Goal: Task Accomplishment & Management: Complete application form

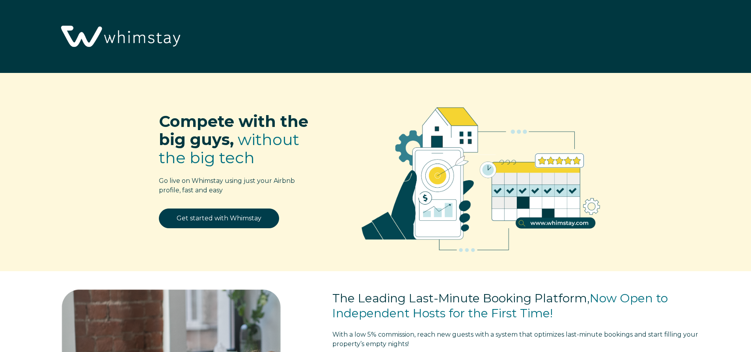
select select "US"
click at [225, 217] on link "Get started with Whimstay" at bounding box center [219, 219] width 120 height 20
select select "US"
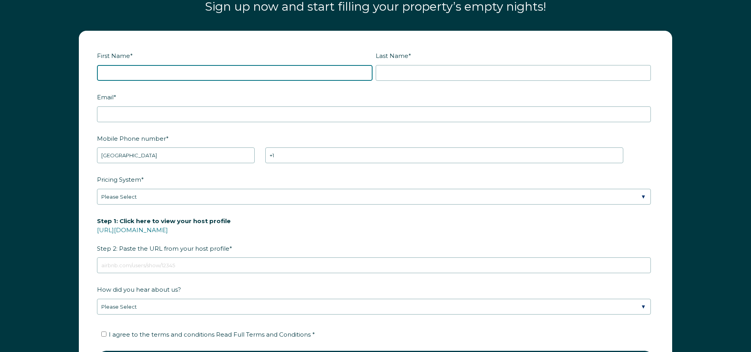
click at [110, 75] on input "First Name *" at bounding box center [235, 73] width 276 height 16
type input "David"
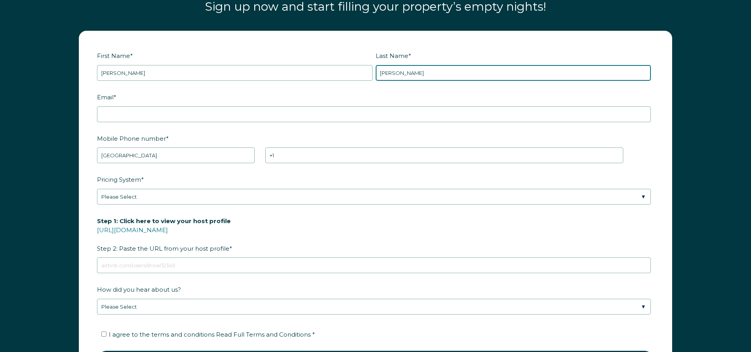
type input "Rubino"
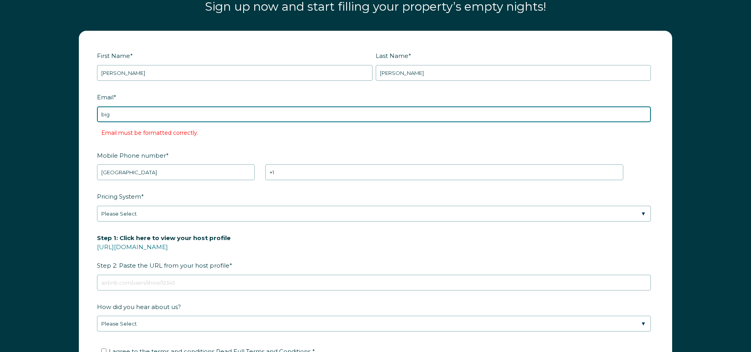
type input "bigdavecharters@gmail.com"
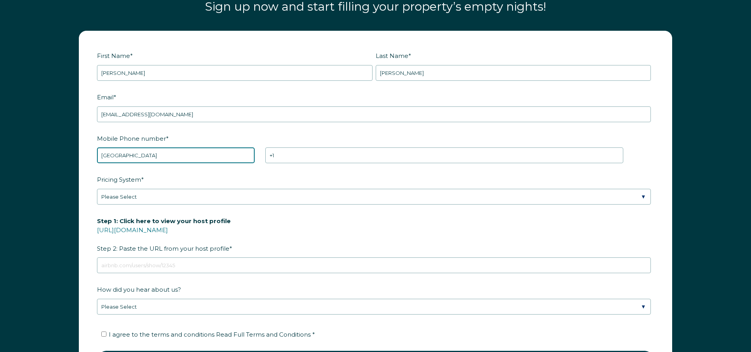
click at [143, 150] on select "* Afghanistan (‫افغانستان‬‎) Albania (Shqipëri) Algeria (‫الجزائر‬‎) American S…" at bounding box center [176, 156] width 158 height 16
click at [97, 148] on select "* Afghanistan (‫افغانستان‬‎) Albania (Shqipëri) Algeria (‫الجزائر‬‎) American S…" at bounding box center [176, 156] width 158 height 16
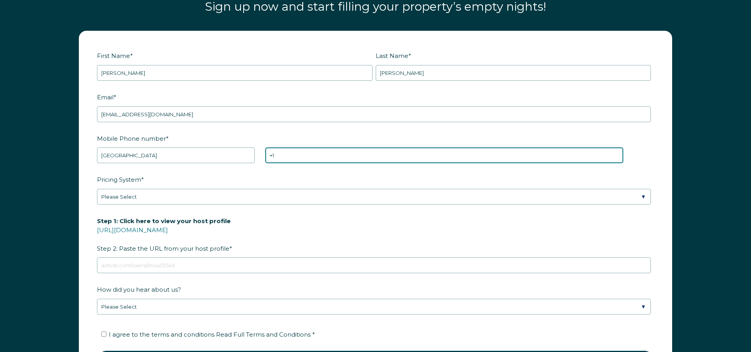
click at [282, 155] on input "+1" at bounding box center [444, 156] width 358 height 16
type input "+1 6313169701"
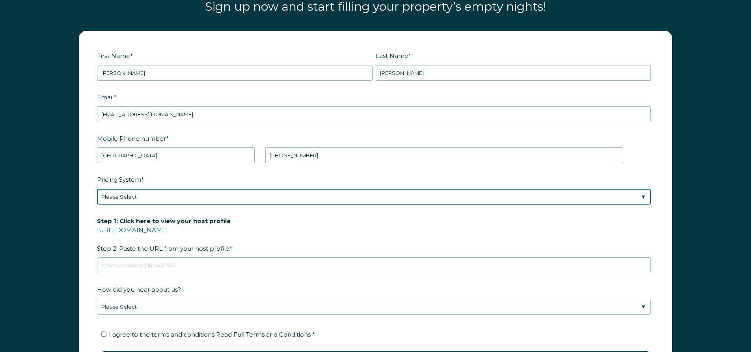
click at [114, 196] on select "Please Select Manual Airbnb Smart Pricing PriceLabs Wheelhouse Beyond Pricing 3…" at bounding box center [374, 197] width 554 height 16
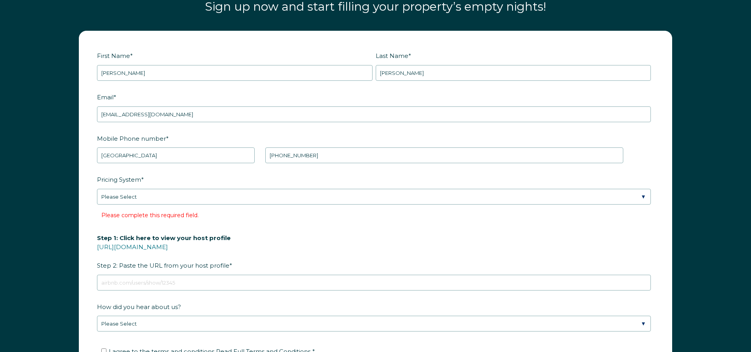
click at [90, 203] on form "First Name * David Last Name * Rubino RBO Token Company ID Referrer Code Dialer…" at bounding box center [375, 222] width 593 height 383
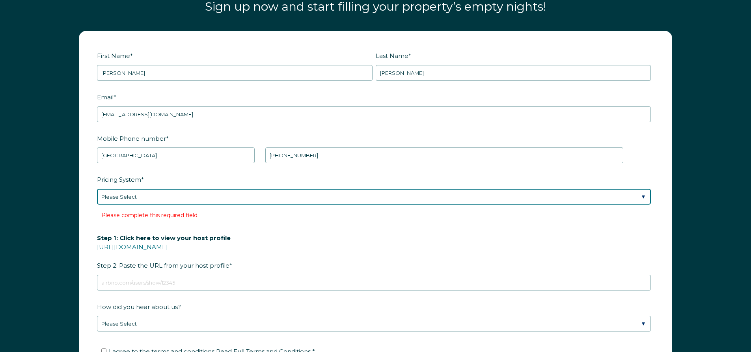
click at [177, 200] on select "Please Select Manual Airbnb Smart Pricing PriceLabs Wheelhouse Beyond Pricing 3…" at bounding box center [374, 197] width 554 height 16
select select "Airbnb Smart Pricing"
click at [97, 189] on select "Please Select Manual Airbnb Smart Pricing PriceLabs Wheelhouse Beyond Pricing 3…" at bounding box center [374, 197] width 554 height 16
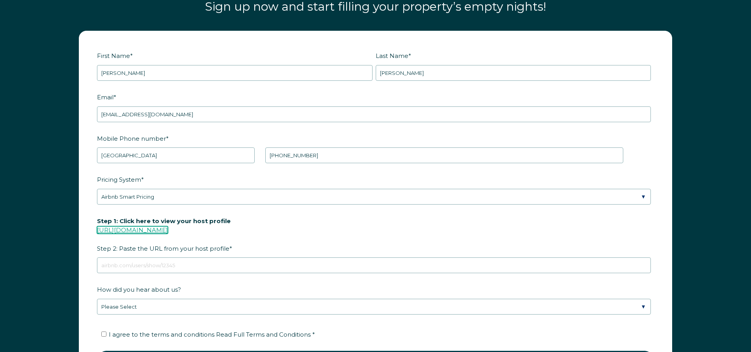
click at [168, 230] on link "https://www.airbnb.com/users/show/" at bounding box center [132, 229] width 71 height 7
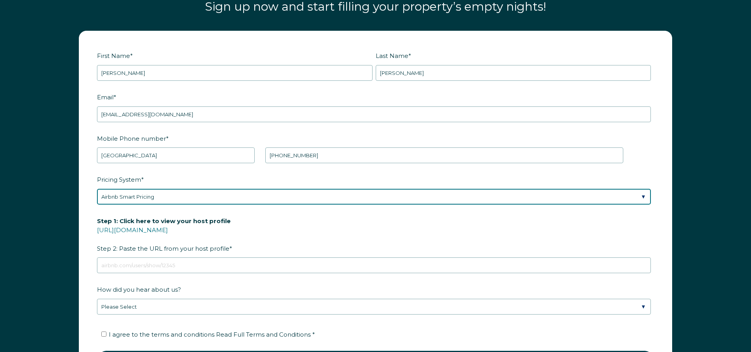
click at [124, 198] on select "Please Select Manual Airbnb Smart Pricing PriceLabs Wheelhouse Beyond Pricing 3…" at bounding box center [374, 197] width 554 height 16
click at [97, 189] on select "Please Select Manual Airbnb Smart Pricing PriceLabs Wheelhouse Beyond Pricing 3…" at bounding box center [374, 197] width 554 height 16
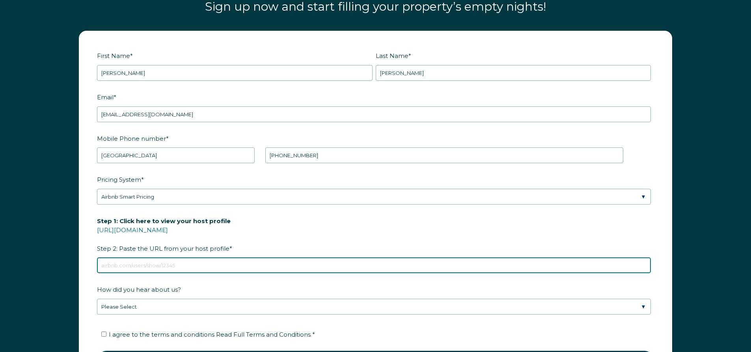
click at [132, 265] on input "Step 1: Click here to view your host profile https://www.airbnb.com/users/show/…" at bounding box center [374, 266] width 554 height 16
paste input "https://www.airbnb.com/users/show/405649102"
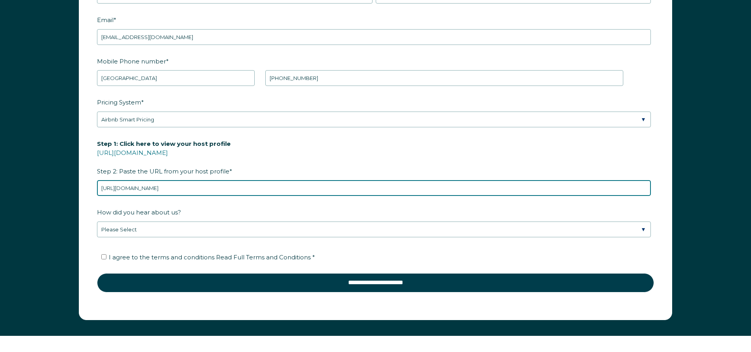
scroll to position [1205, 0]
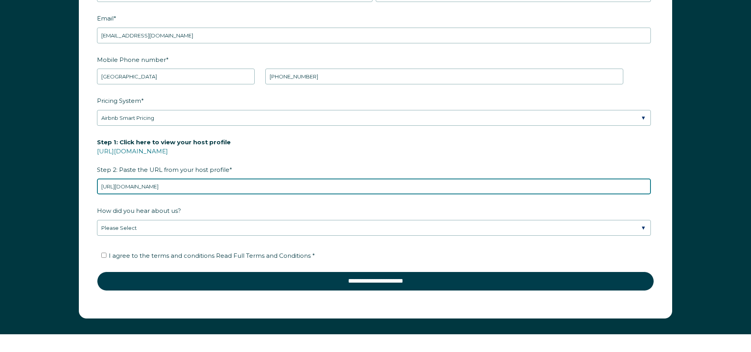
type input "https://www.airbnb.com/users/show/405649102"
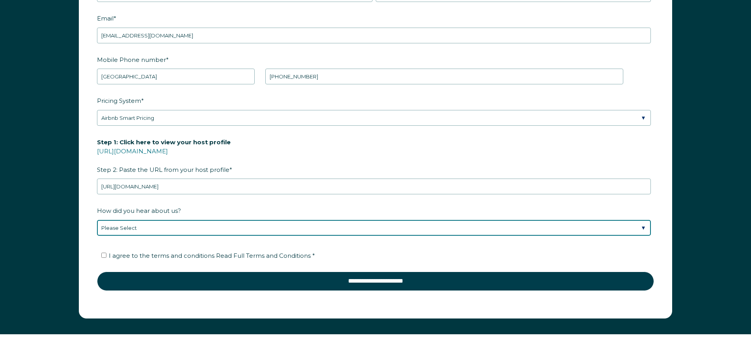
click at [641, 228] on select "Please Select Discovered Whimstay at an event or conference Found Whimstay thro…" at bounding box center [374, 228] width 554 height 16
select select "Google Search"
click at [97, 220] on select "Please Select Discovered Whimstay at an event or conference Found Whimstay thro…" at bounding box center [374, 228] width 554 height 16
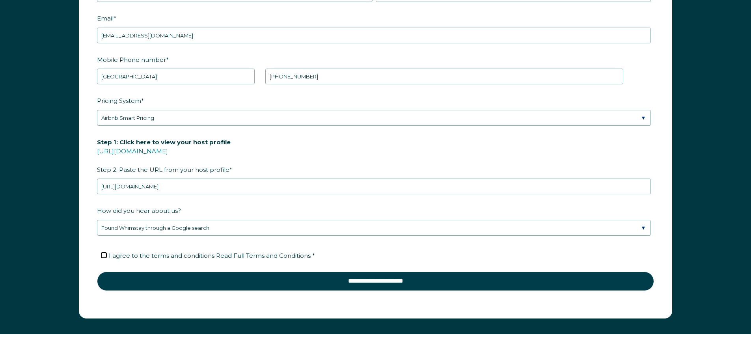
click at [104, 256] on input "I agree to the terms and conditions Read Full Terms and Conditions *" at bounding box center [103, 255] width 5 height 5
checkbox input "true"
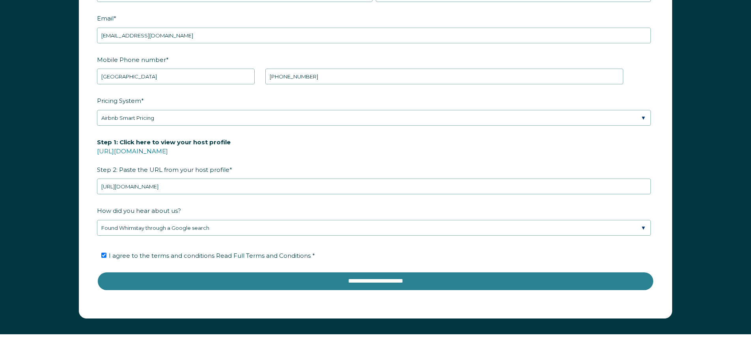
click at [375, 281] on input "**********" at bounding box center [375, 281] width 557 height 19
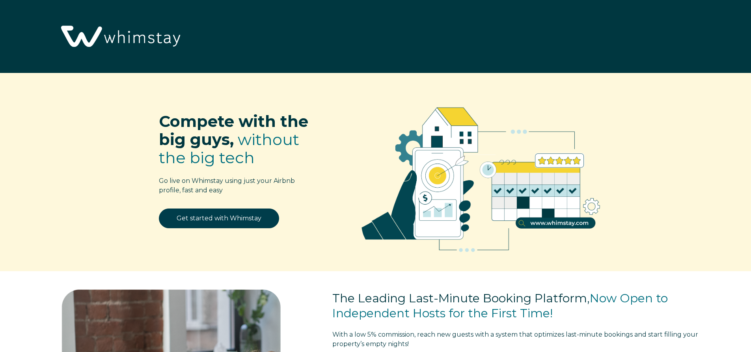
scroll to position [1564, 0]
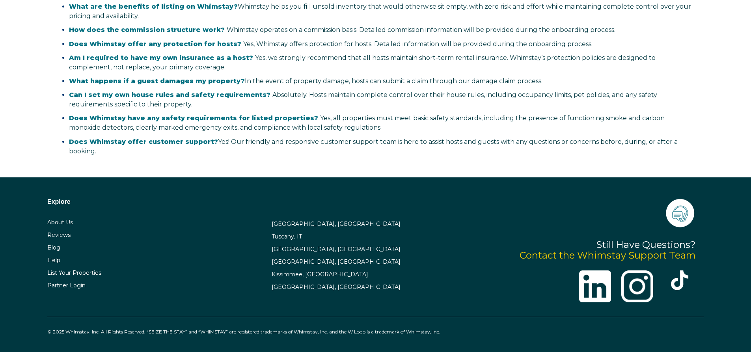
select select "US"
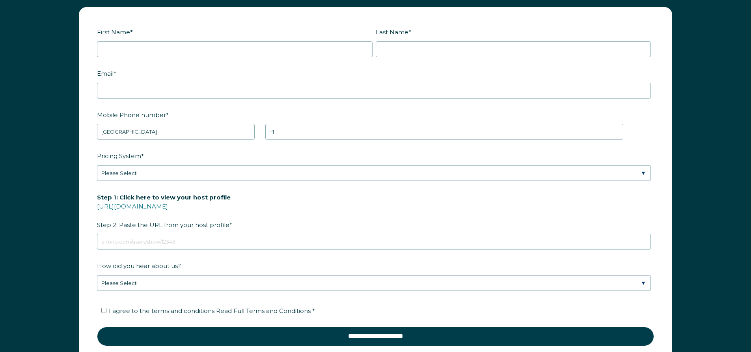
scroll to position [1012, 0]
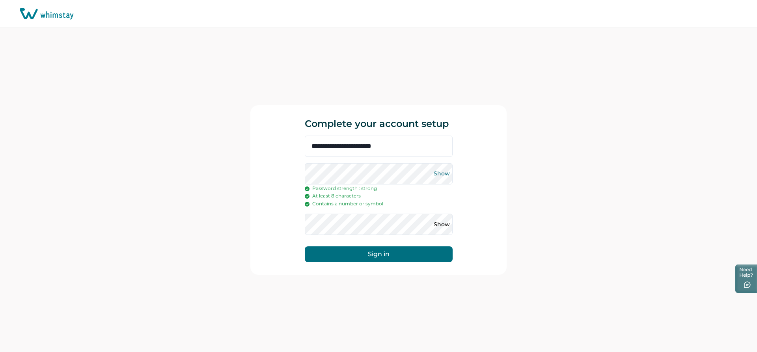
click at [439, 174] on button "Show" at bounding box center [442, 174] width 13 height 13
click at [440, 224] on button "Show" at bounding box center [442, 224] width 13 height 13
click at [371, 254] on button "Sign in" at bounding box center [379, 255] width 148 height 16
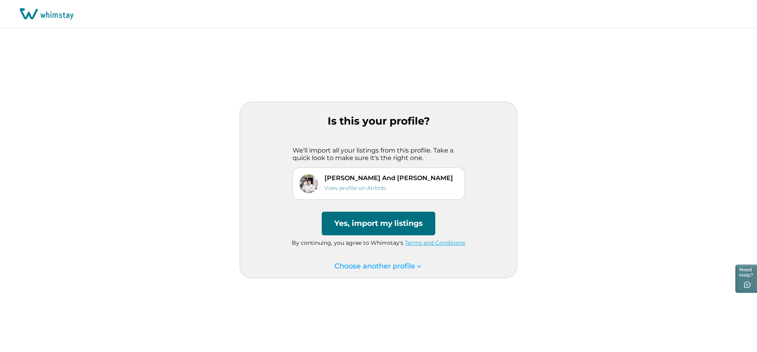
click at [387, 224] on button "Yes, import my listings" at bounding box center [379, 224] width 114 height 24
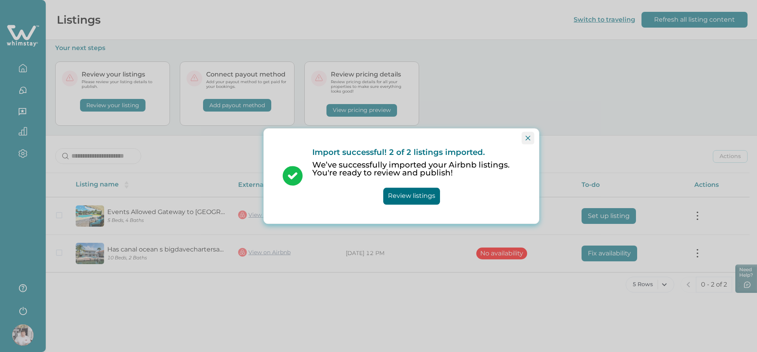
click at [526, 136] on icon "Close" at bounding box center [528, 138] width 5 height 5
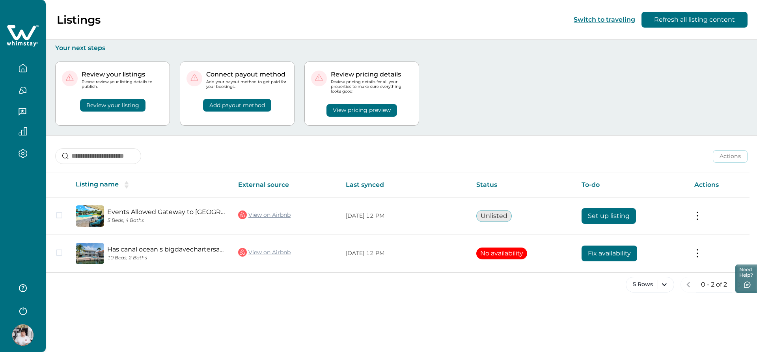
click at [692, 85] on div "Review your listings Please review your listing details to publish. Review your…" at bounding box center [401, 93] width 693 height 83
click at [686, 20] on button "Refresh all listing content" at bounding box center [695, 20] width 106 height 16
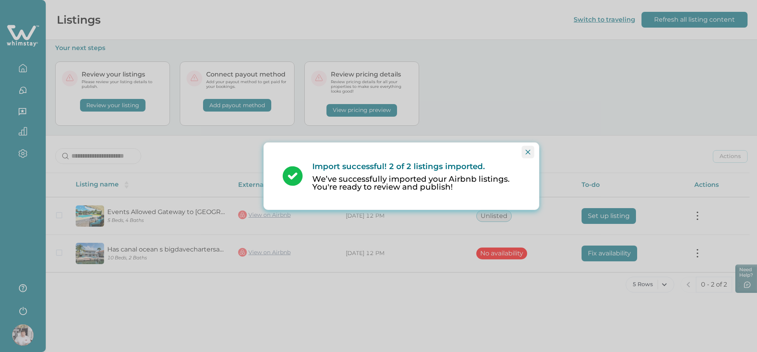
click at [529, 152] on icon "Close" at bounding box center [528, 152] width 5 height 5
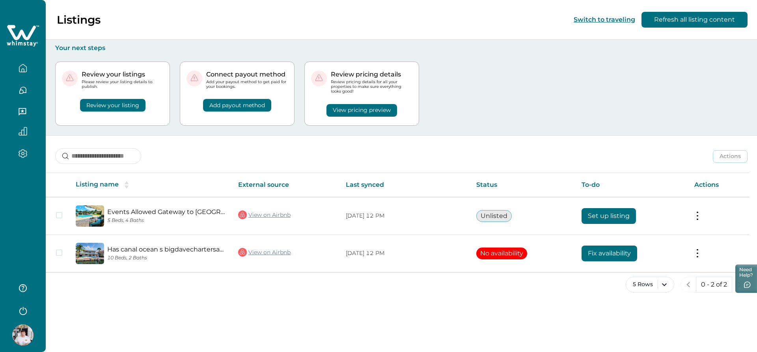
click at [118, 105] on button "Review your listing" at bounding box center [112, 105] width 65 height 13
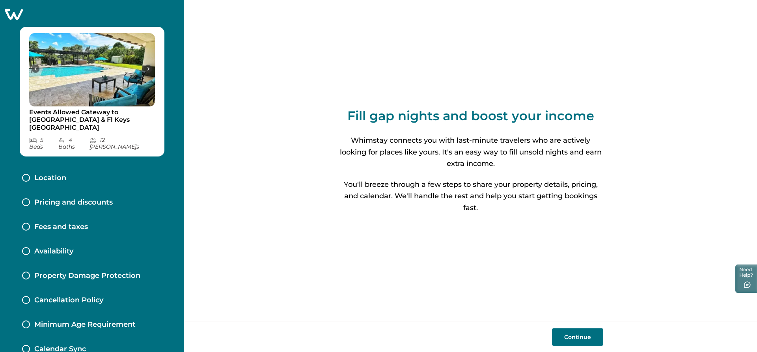
click at [583, 336] on button "Continue" at bounding box center [577, 337] width 51 height 17
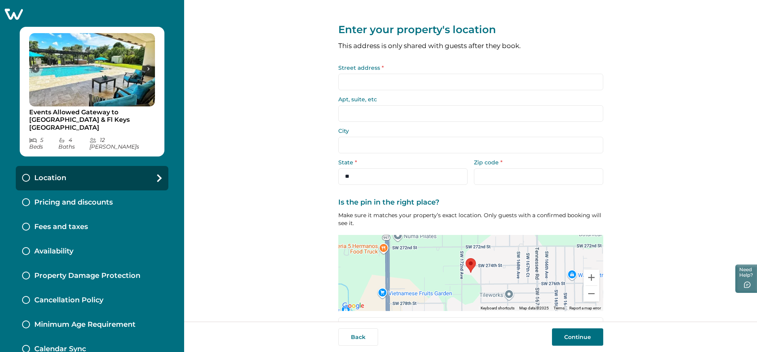
click at [346, 80] on input "Street address *" at bounding box center [470, 82] width 265 height 17
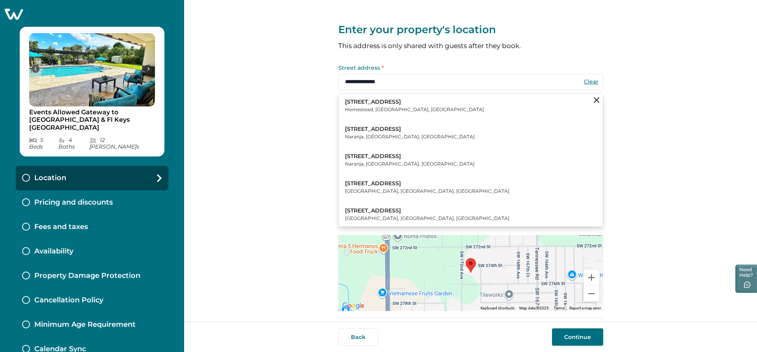
click at [387, 110] on p "Homestead, FL, USA" at bounding box center [414, 110] width 139 height 8
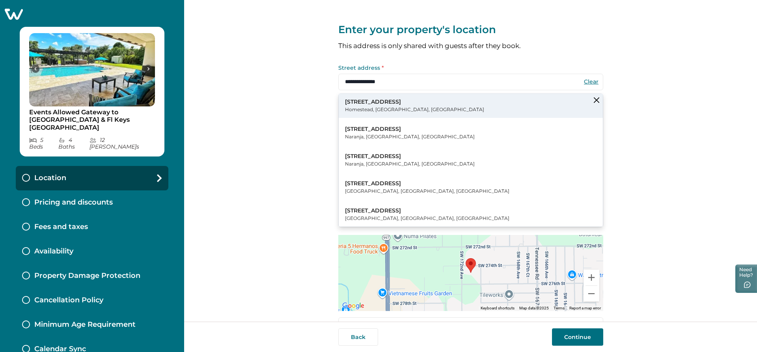
type input "**********"
type input "*********"
select select "**"
type input "*****"
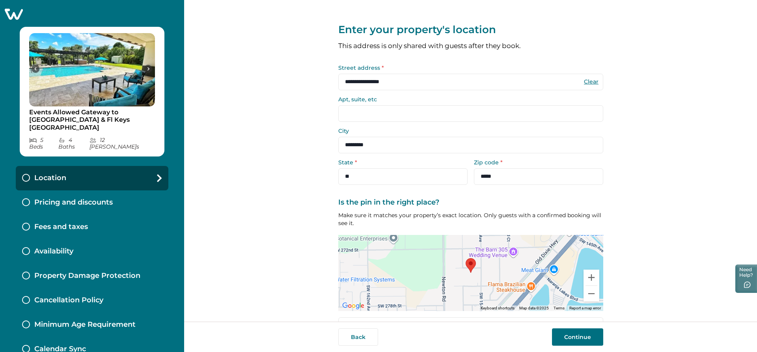
scroll to position [22, 0]
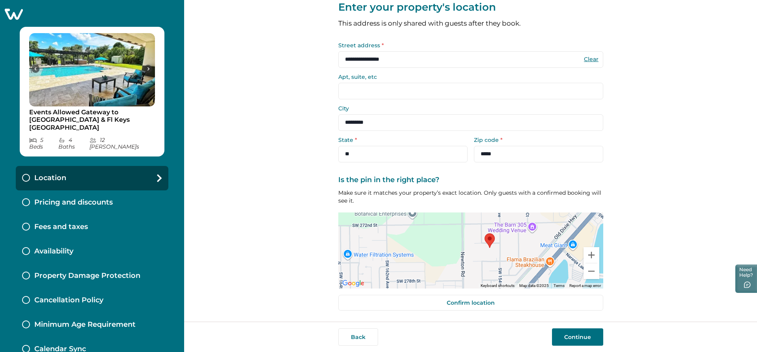
drag, startPoint x: 486, startPoint y: 250, endPoint x: 506, endPoint y: 247, distance: 19.9
click at [506, 247] on div at bounding box center [470, 251] width 265 height 76
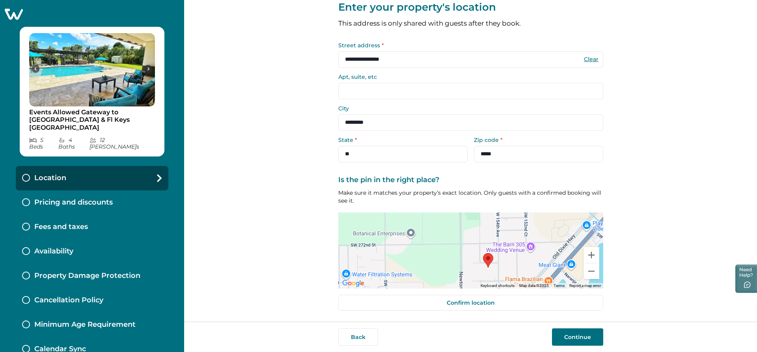
drag, startPoint x: 500, startPoint y: 260, endPoint x: 498, endPoint y: 278, distance: 17.5
click at [498, 278] on div at bounding box center [470, 251] width 265 height 76
click at [569, 337] on button "Continue" at bounding box center [577, 337] width 51 height 17
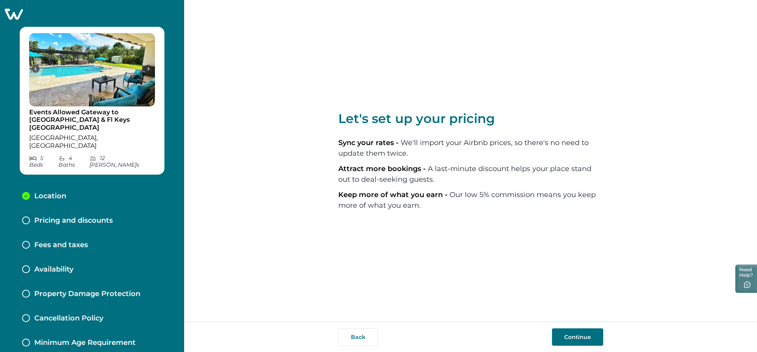
click at [576, 335] on button "Continue" at bounding box center [577, 337] width 51 height 17
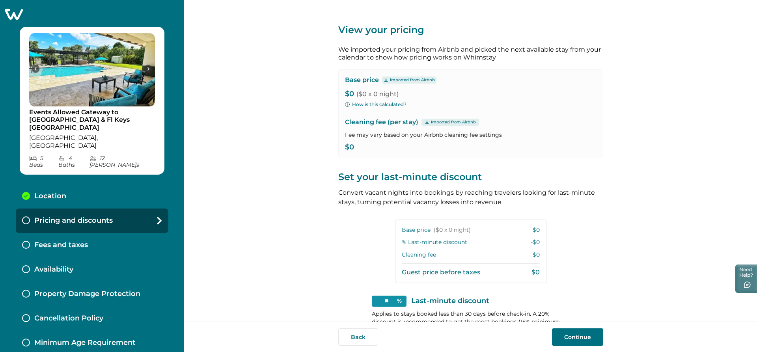
click at [363, 82] on p "Base price" at bounding box center [362, 80] width 34 height 8
click at [384, 81] on icon at bounding box center [386, 80] width 5 height 4
click at [396, 81] on p "Imported from Airbnb" at bounding box center [412, 80] width 45 height 6
click at [410, 82] on p "Imported from Airbnb" at bounding box center [412, 80] width 45 height 6
click at [432, 79] on p "Imported from Airbnb" at bounding box center [412, 80] width 45 height 6
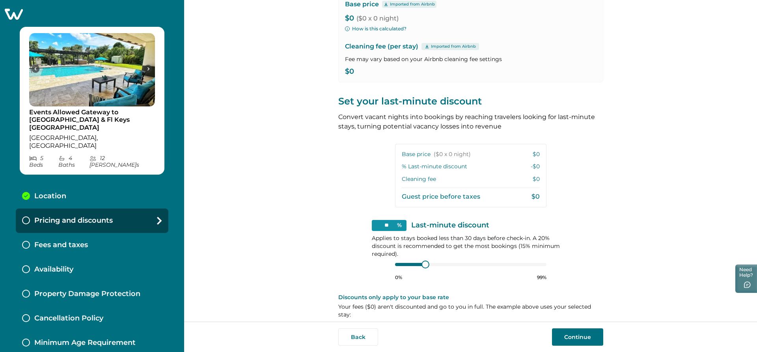
scroll to position [84, 0]
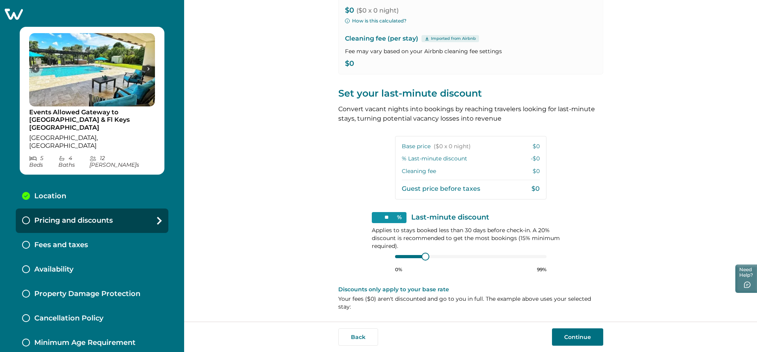
click at [574, 339] on button "Continue" at bounding box center [577, 337] width 51 height 17
click at [423, 255] on div at bounding box center [425, 256] width 7 height 7
click at [628, 258] on div "View your pricing We imported your pricing from Airbnb and picked the next avai…" at bounding box center [470, 161] width 573 height 322
type input "**"
click at [417, 257] on div at bounding box center [417, 256] width 7 height 7
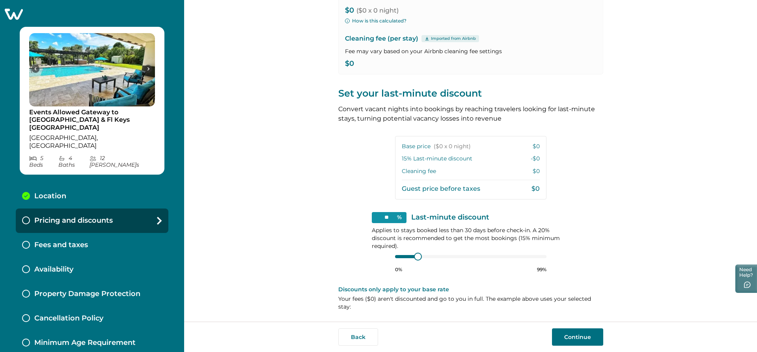
click at [583, 335] on button "Continue" at bounding box center [577, 337] width 51 height 17
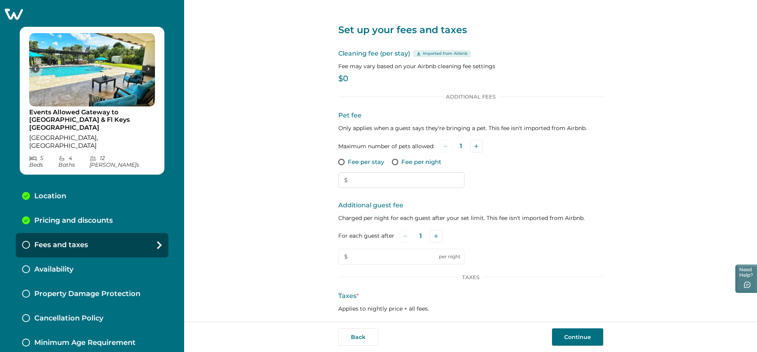
click at [419, 180] on input "text" at bounding box center [401, 180] width 126 height 16
click at [547, 163] on div "Fee per stay Fee per night" at bounding box center [470, 162] width 265 height 8
click at [355, 336] on button "Back" at bounding box center [358, 337] width 40 height 17
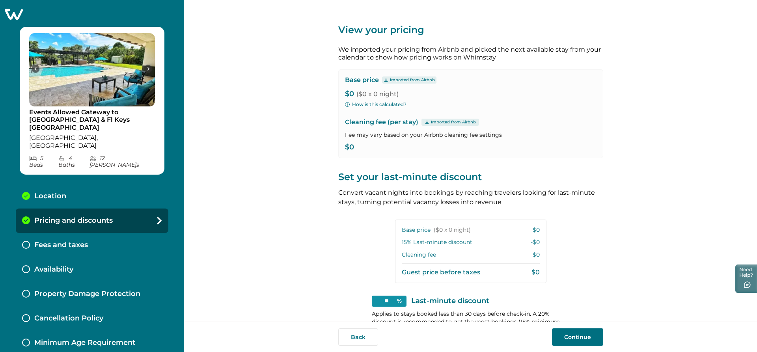
click at [364, 149] on p "$0" at bounding box center [471, 148] width 252 height 8
click at [392, 93] on span "($0 x 0 night)" at bounding box center [378, 93] width 42 height 7
drag, startPoint x: 351, startPoint y: 91, endPoint x: 340, endPoint y: 93, distance: 11.2
click at [340, 93] on div "Base price Imported from Airbnb $0 ($0 x 0 night) How is this calculated? Clean…" at bounding box center [470, 113] width 265 height 89
click at [353, 95] on p "$0 ($0 x 0 night)" at bounding box center [471, 94] width 252 height 8
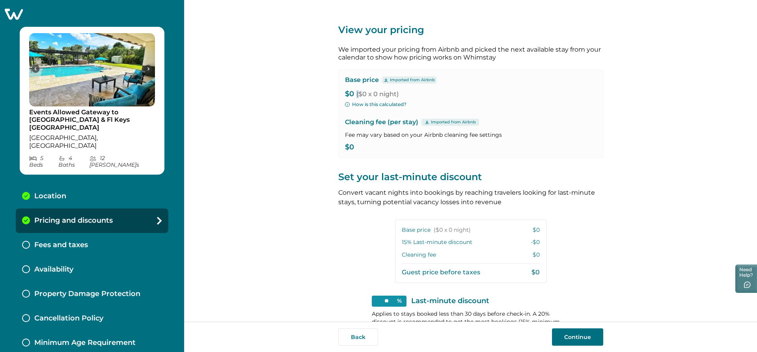
click at [353, 94] on p "$0 ($0 x 0 night)" at bounding box center [471, 94] width 252 height 8
click at [352, 96] on p "$0 ($0 x 0 night)" at bounding box center [471, 94] width 252 height 8
click at [352, 95] on p "$0 ($0 x 0 night)" at bounding box center [471, 94] width 252 height 8
click at [352, 94] on p "$0 ($0 x 0 night)" at bounding box center [471, 94] width 252 height 8
drag, startPoint x: 352, startPoint y: 95, endPoint x: 338, endPoint y: 93, distance: 13.6
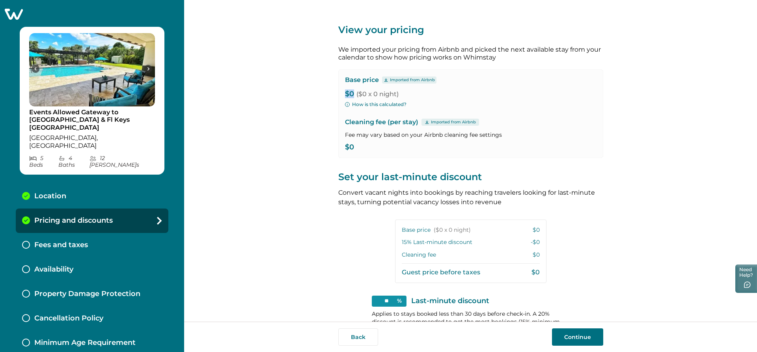
click at [338, 93] on div "Base price Imported from Airbnb $0 ($0 x 0 night) How is this calculated? Clean…" at bounding box center [470, 113] width 265 height 89
click at [549, 108] on div "Base price Imported from Airbnb $0 ($0 x 0 night) How is this calculated? Clean…" at bounding box center [470, 113] width 265 height 89
drag, startPoint x: 530, startPoint y: 232, endPoint x: 542, endPoint y: 232, distance: 11.5
click at [542, 232] on div "Base price ($0 x 0 night) $0 15 % Last-minute discount -$0 Cleaning fee $0 Gues…" at bounding box center [470, 252] width 151 height 64
click at [584, 239] on div "View your pricing We imported your pricing from Airbnb and picked the next avai…" at bounding box center [470, 203] width 265 height 406
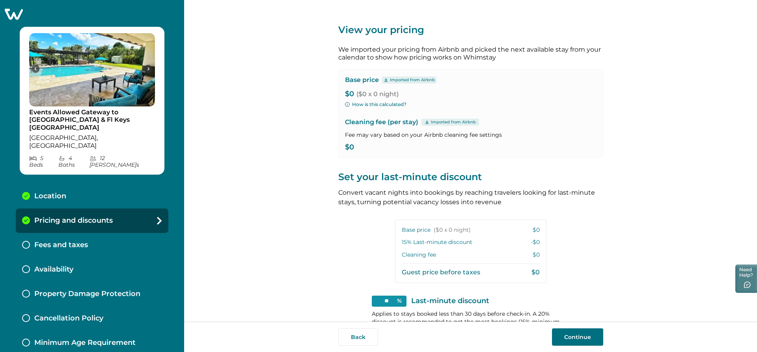
scroll to position [84, 0]
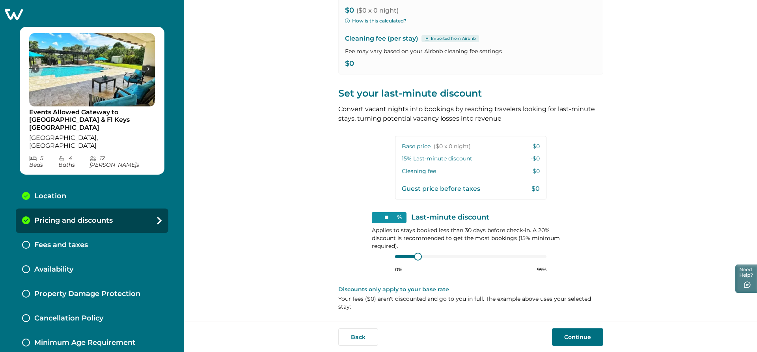
click at [425, 38] on icon at bounding box center [427, 39] width 5 height 4
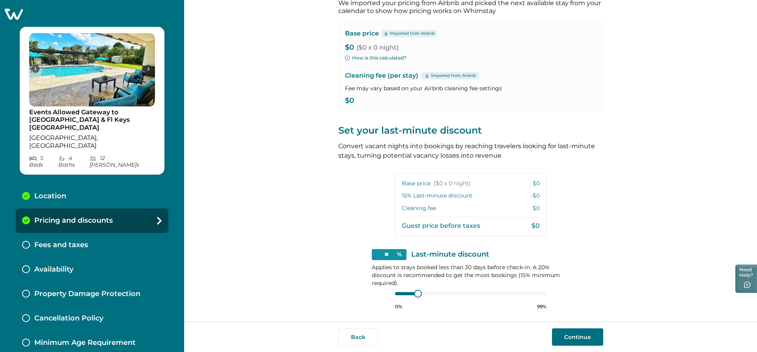
scroll to position [0, 0]
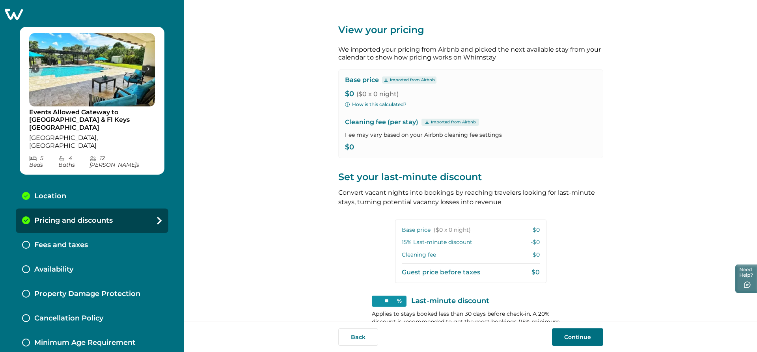
click at [346, 105] on icon "button" at bounding box center [347, 104] width 5 height 5
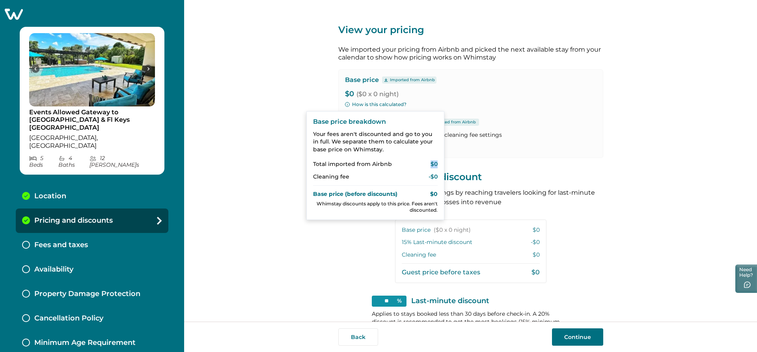
drag, startPoint x: 432, startPoint y: 166, endPoint x: 442, endPoint y: 165, distance: 9.5
click at [442, 165] on section "Base price breakdown Your fees aren't discounted and go to you in full. We sepa…" at bounding box center [376, 165] width 138 height 109
click at [662, 165] on div "View your pricing We imported your pricing from Airbnb and picked the next avai…" at bounding box center [470, 161] width 573 height 322
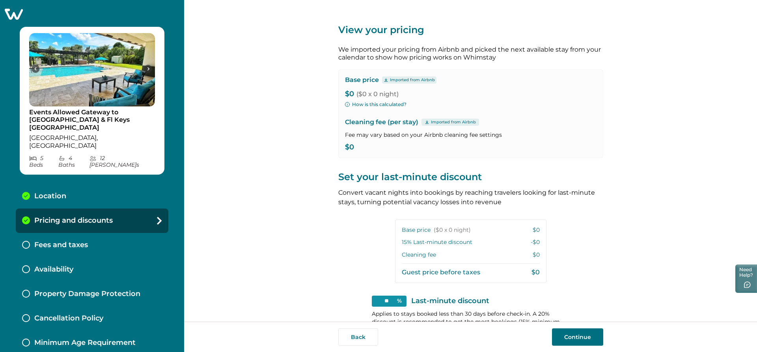
click at [566, 120] on p "Cleaning fee (per stay) Imported from Airbnb" at bounding box center [471, 122] width 252 height 9
click at [384, 80] on icon at bounding box center [386, 80] width 4 height 4
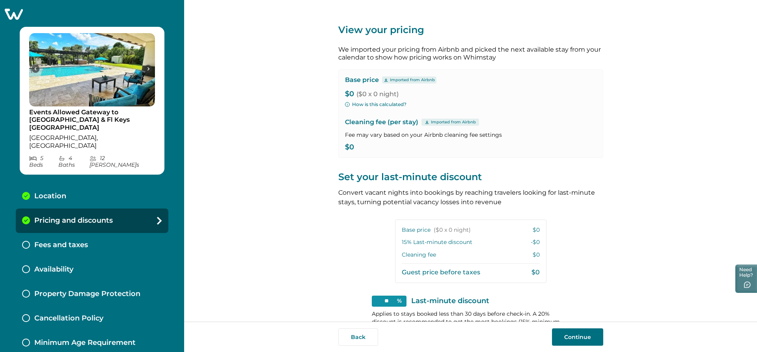
click at [385, 80] on icon at bounding box center [386, 80] width 5 height 4
click at [394, 80] on p "Imported from Airbnb" at bounding box center [412, 80] width 45 height 6
click at [426, 93] on p "$0 ($0 x 0 night)" at bounding box center [471, 94] width 252 height 8
click at [349, 147] on p "$0" at bounding box center [471, 148] width 252 height 8
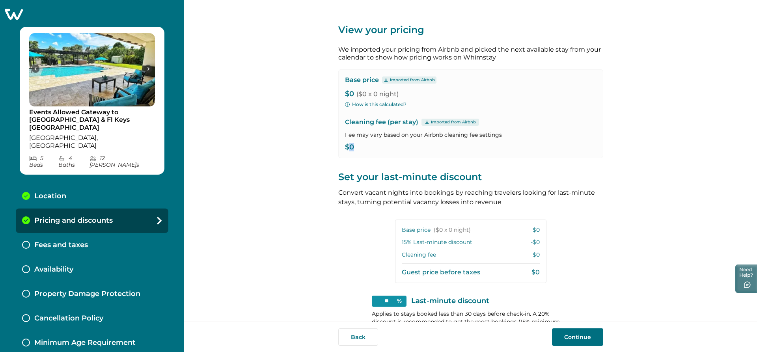
click at [585, 153] on div "Base price Imported from Airbnb $0 ($0 x 0 night) How is this calculated? Clean…" at bounding box center [470, 113] width 265 height 89
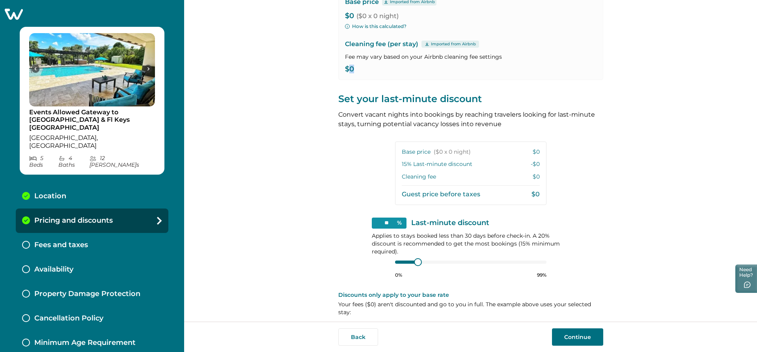
scroll to position [84, 0]
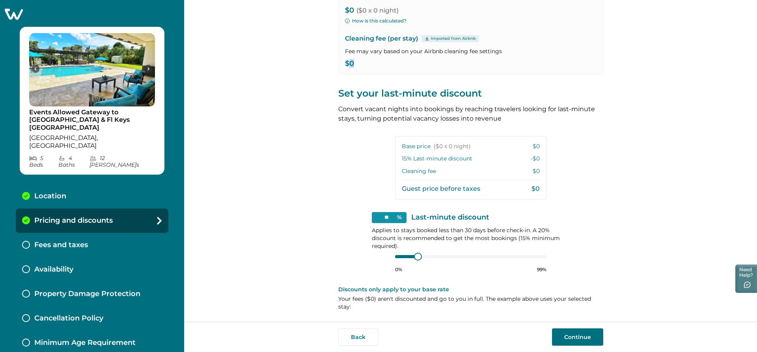
click at [581, 336] on button "Continue" at bounding box center [577, 337] width 51 height 17
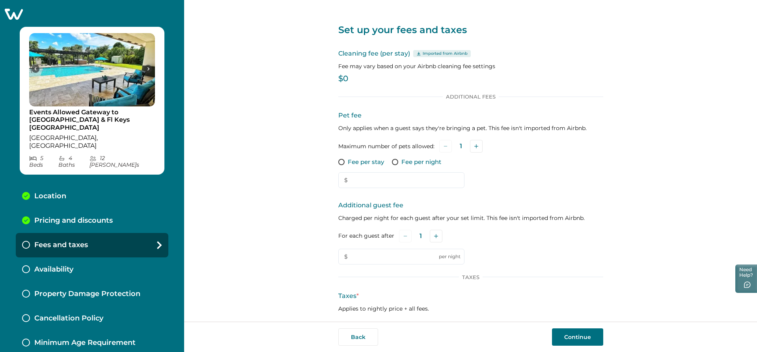
click at [360, 79] on p "$0" at bounding box center [470, 79] width 265 height 8
click at [349, 77] on p "$0" at bounding box center [470, 79] width 265 height 8
click at [347, 80] on p "$0" at bounding box center [470, 79] width 265 height 8
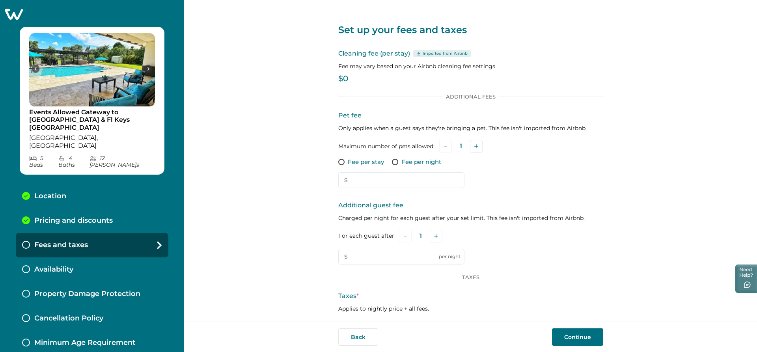
click at [508, 164] on div "Fee per stay Fee per night" at bounding box center [470, 162] width 265 height 8
click at [339, 161] on span at bounding box center [341, 162] width 6 height 6
click at [353, 178] on input "text" at bounding box center [401, 180] width 126 height 16
type input "***"
click at [540, 245] on div "Additional guest fee Charged per night for each guest after your set limit. Thi…" at bounding box center [470, 233] width 265 height 64
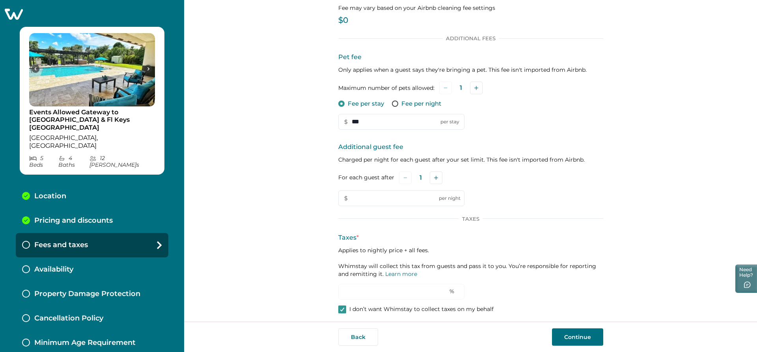
scroll to position [63, 0]
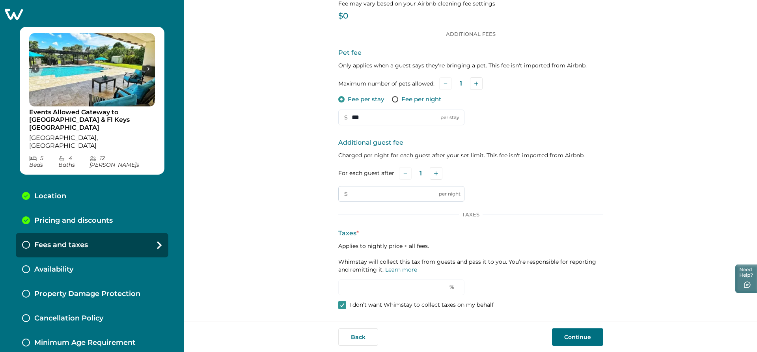
click at [352, 196] on input "text" at bounding box center [401, 194] width 126 height 16
click at [340, 305] on icon at bounding box center [342, 305] width 5 height 4
type input "*"
click at [358, 289] on input "*" at bounding box center [401, 288] width 126 height 16
type input "*"
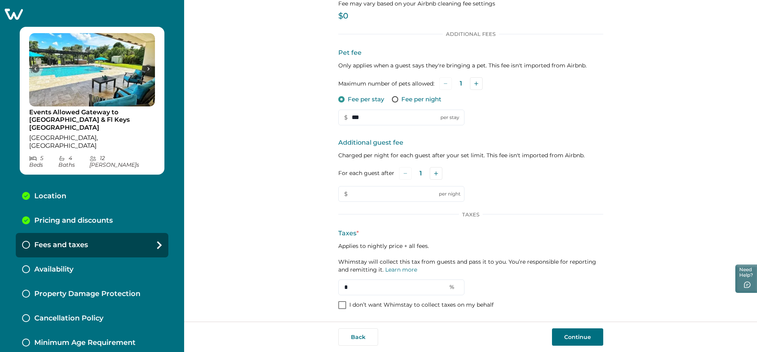
click at [637, 286] on div "Set up your fees and taxes Cleaning fee (per stay) Imported from Airbnb Fee may…" at bounding box center [470, 161] width 573 height 322
click at [350, 287] on input "*" at bounding box center [401, 288] width 126 height 16
type input "*"
click at [342, 303] on span at bounding box center [342, 305] width 8 height 8
click at [579, 334] on button "Continue" at bounding box center [577, 337] width 51 height 17
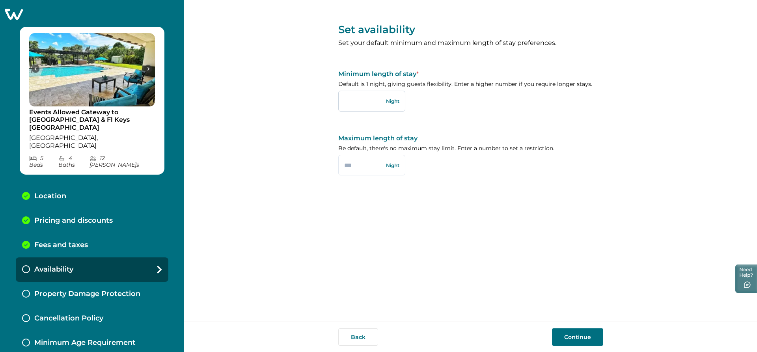
click at [363, 101] on input "text" at bounding box center [371, 101] width 67 height 21
type input "*"
click at [366, 165] on input "text" at bounding box center [371, 165] width 67 height 21
type input "***"
click at [581, 336] on button "Continue" at bounding box center [577, 337] width 51 height 17
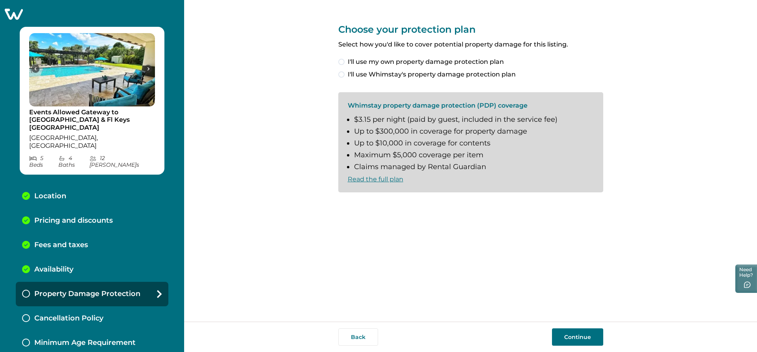
click at [341, 74] on span at bounding box center [341, 74] width 6 height 6
click at [571, 338] on button "Continue" at bounding box center [577, 337] width 51 height 17
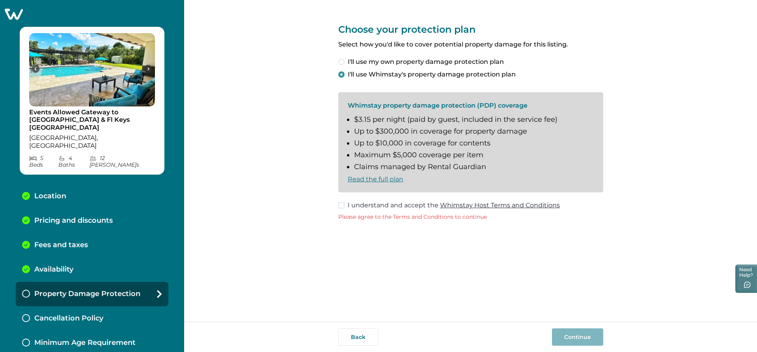
click at [343, 206] on span at bounding box center [341, 205] width 6 height 6
click at [567, 334] on button "Continue" at bounding box center [577, 337] width 51 height 17
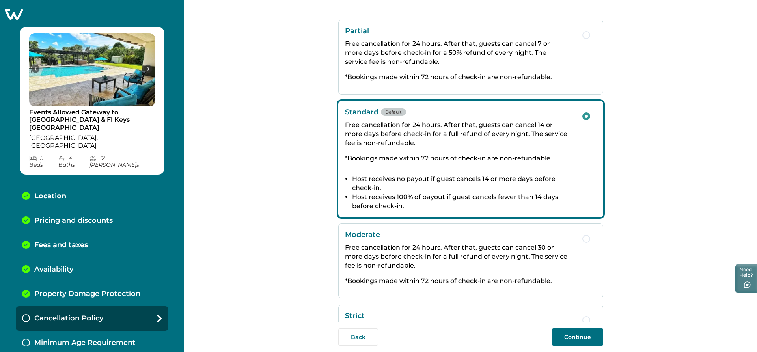
scroll to position [79, 0]
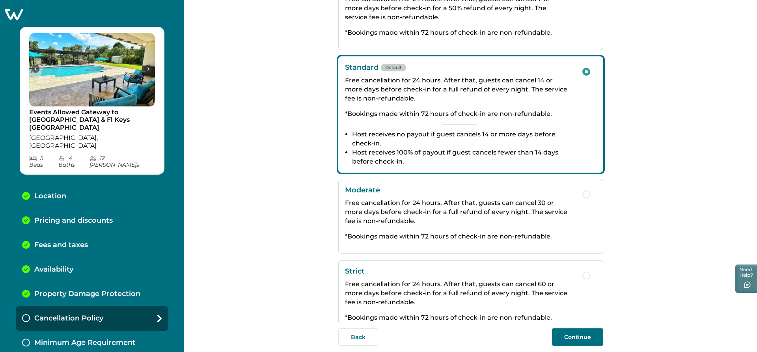
click at [584, 337] on button "Continue" at bounding box center [577, 337] width 51 height 17
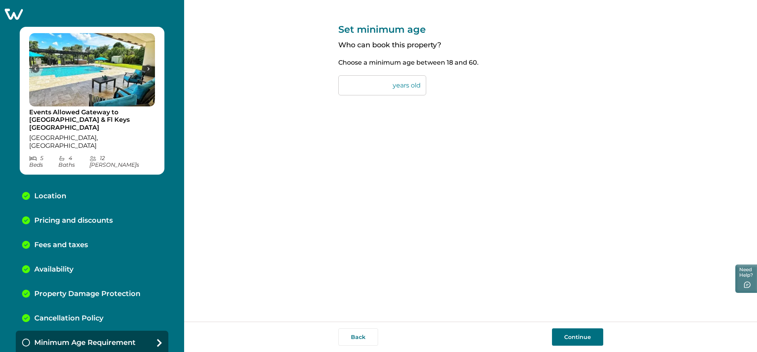
drag, startPoint x: 355, startPoint y: 86, endPoint x: 347, endPoint y: 84, distance: 8.4
click at [347, 84] on input "**" at bounding box center [382, 85] width 88 height 20
click at [583, 334] on button "Continue" at bounding box center [577, 337] width 51 height 17
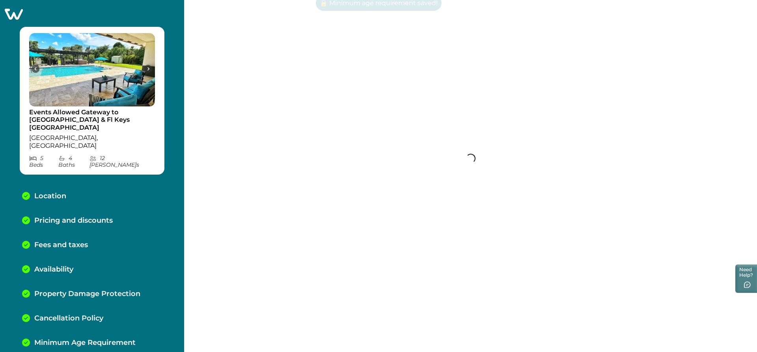
scroll to position [5, 0]
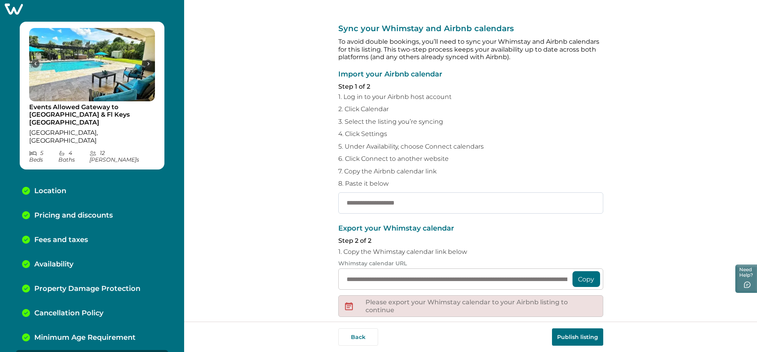
click at [351, 205] on input "text" at bounding box center [470, 203] width 265 height 21
paste input "**********"
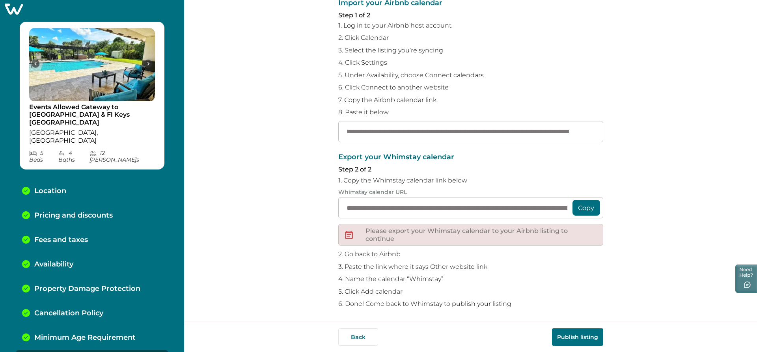
scroll to position [73, 0]
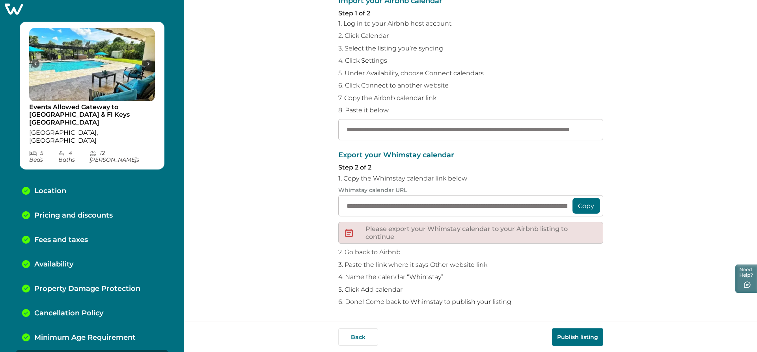
type input "**********"
click at [620, 272] on div "**********" at bounding box center [470, 161] width 573 height 322
click at [583, 206] on button "Copy" at bounding box center [587, 206] width 28 height 16
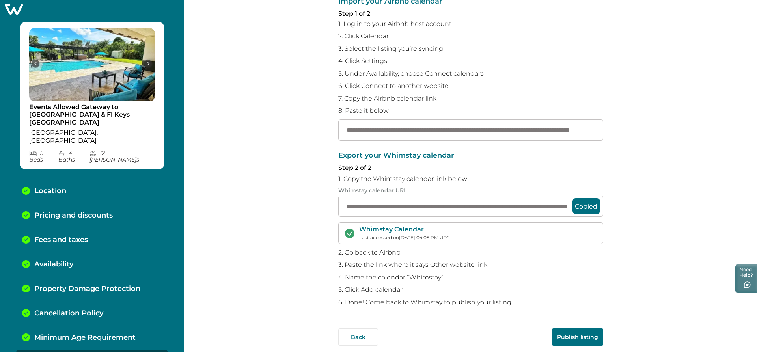
click at [574, 335] on button "Publish listing" at bounding box center [577, 337] width 51 height 17
drag, startPoint x: 753, startPoint y: 96, endPoint x: 749, endPoint y: 135, distance: 38.8
click at [749, 135] on div "**********" at bounding box center [470, 161] width 573 height 322
click at [248, 153] on div "**********" at bounding box center [470, 161] width 573 height 322
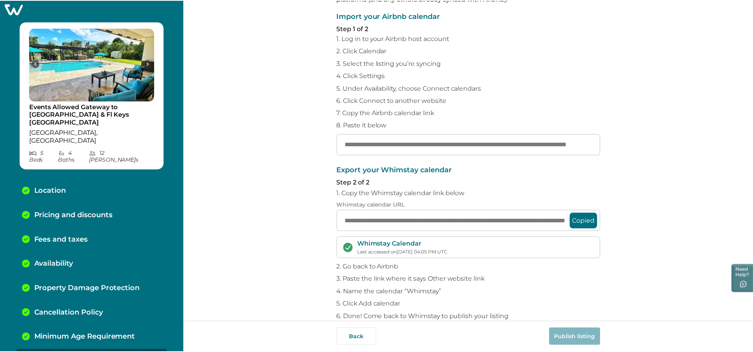
scroll to position [0, 0]
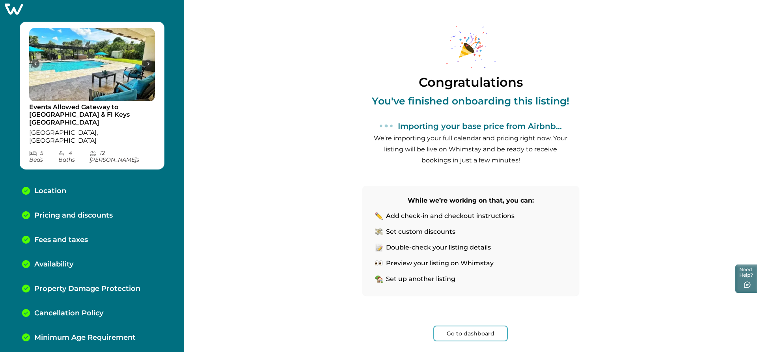
click at [467, 332] on button "Go to dashboard" at bounding box center [471, 334] width 75 height 16
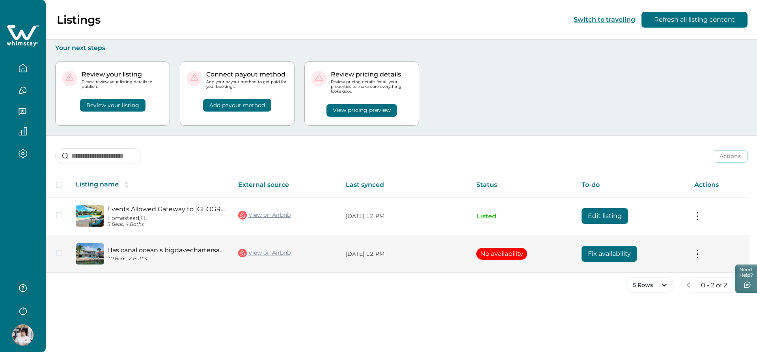
drag, startPoint x: 56, startPoint y: 252, endPoint x: 62, endPoint y: 253, distance: 6.8
click at [57, 252] on td at bounding box center [58, 253] width 24 height 37
click at [58, 252] on span at bounding box center [59, 253] width 6 height 6
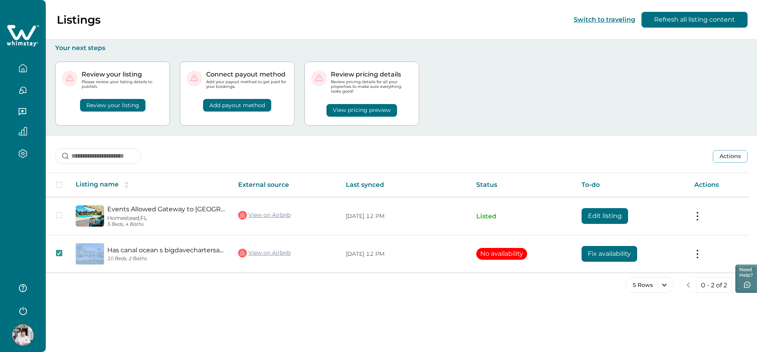
click at [129, 108] on button "Review your listing" at bounding box center [112, 105] width 65 height 13
click at [115, 103] on button "Review your listing" at bounding box center [112, 105] width 65 height 13
click at [116, 105] on button "Review your listing" at bounding box center [112, 105] width 65 height 13
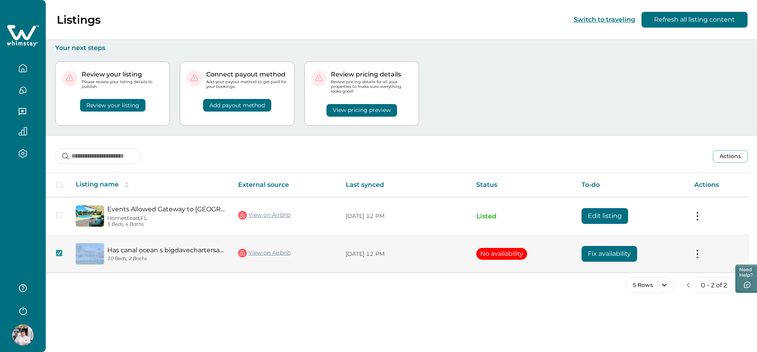
click at [607, 251] on button "Fix availability" at bounding box center [610, 254] width 56 height 16
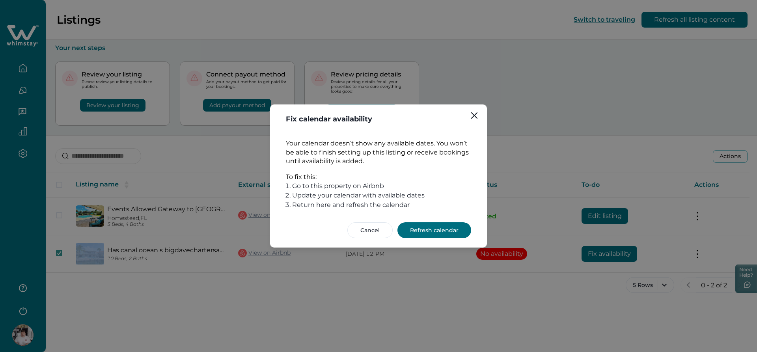
click at [430, 228] on button "Refresh calendar" at bounding box center [435, 230] width 74 height 16
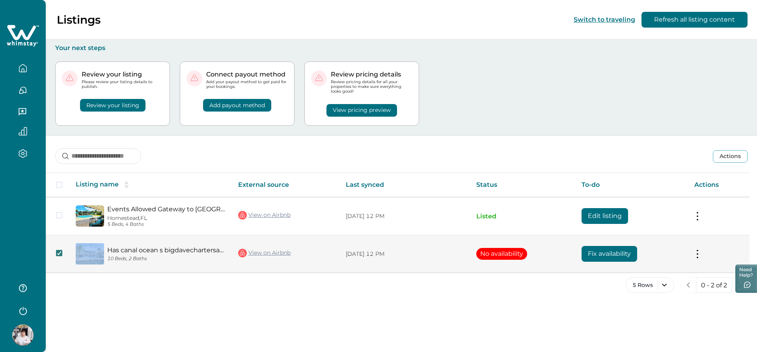
click at [58, 254] on polyline at bounding box center [60, 253] width 4 height 3
click at [108, 102] on button "Review your listing" at bounding box center [112, 105] width 65 height 13
click at [701, 257] on button at bounding box center [698, 254] width 6 height 8
click at [662, 289] on button "View listing on Whimstay" at bounding box center [652, 290] width 90 height 15
click at [613, 254] on button "Fix availability" at bounding box center [610, 254] width 56 height 16
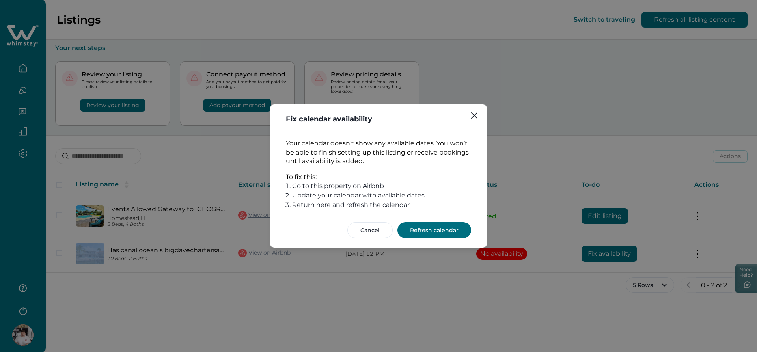
click at [445, 232] on button "Refresh calendar" at bounding box center [435, 230] width 74 height 16
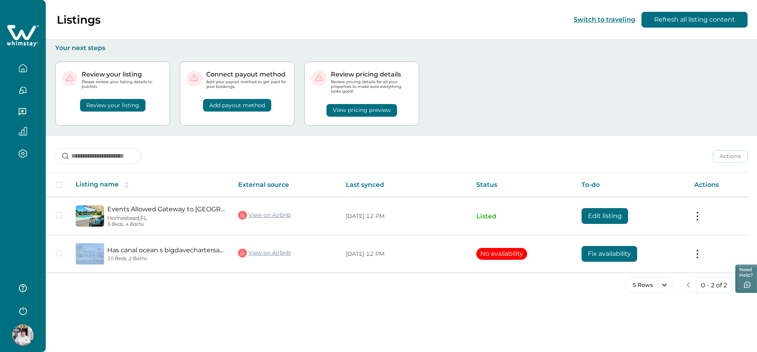
click at [243, 105] on button "Add payout method" at bounding box center [237, 105] width 68 height 13
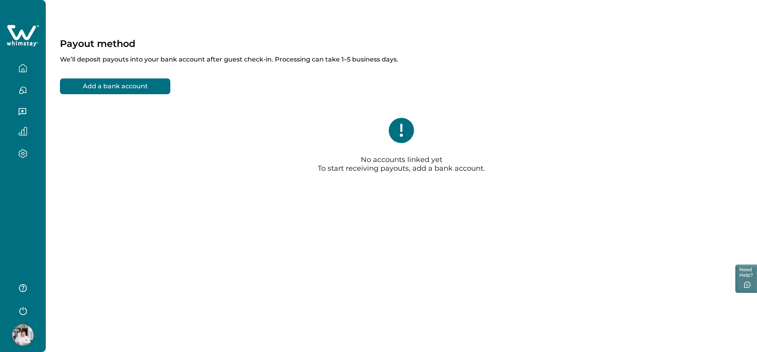
click at [133, 86] on button "Add a bank account" at bounding box center [115, 86] width 110 height 16
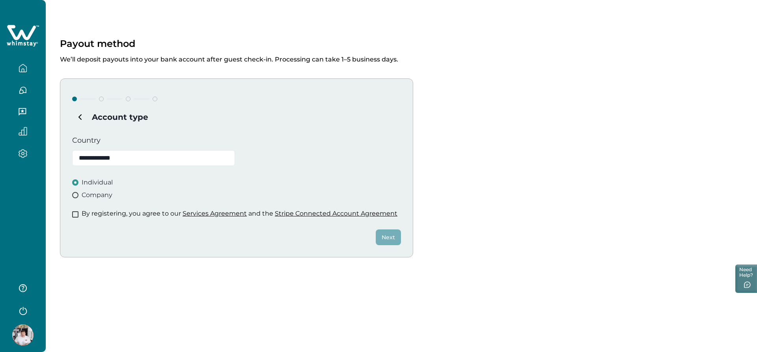
click at [75, 215] on span at bounding box center [75, 214] width 6 height 6
click at [391, 237] on button "Next" at bounding box center [388, 238] width 25 height 16
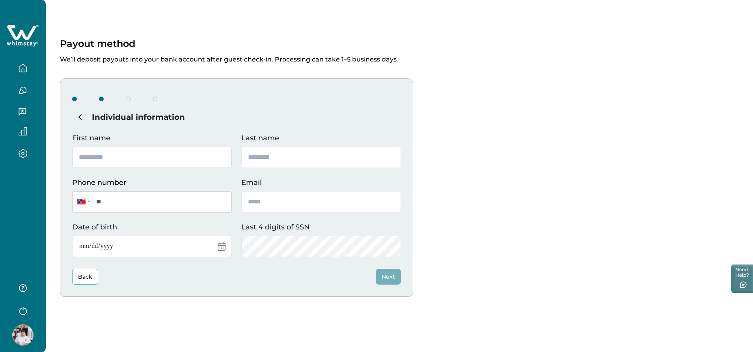
click at [100, 157] on input "First name" at bounding box center [152, 157] width 160 height 21
type input "*"
type input "*****"
type input "******"
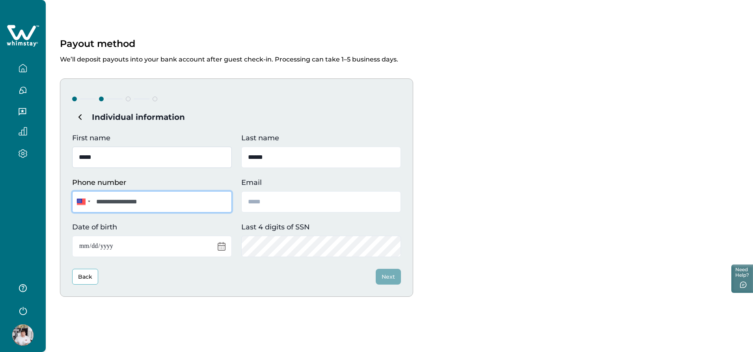
type input "**********"
click at [257, 201] on input "Email" at bounding box center [321, 201] width 160 height 21
type input "**********"
click at [219, 249] on input "Date of birth" at bounding box center [152, 246] width 160 height 21
click at [142, 250] on input "Date of birth" at bounding box center [152, 246] width 160 height 21
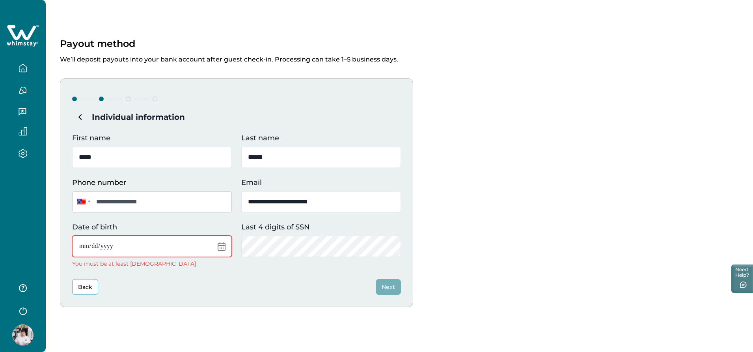
type input "**********"
click at [139, 248] on input "**********" at bounding box center [152, 246] width 160 height 21
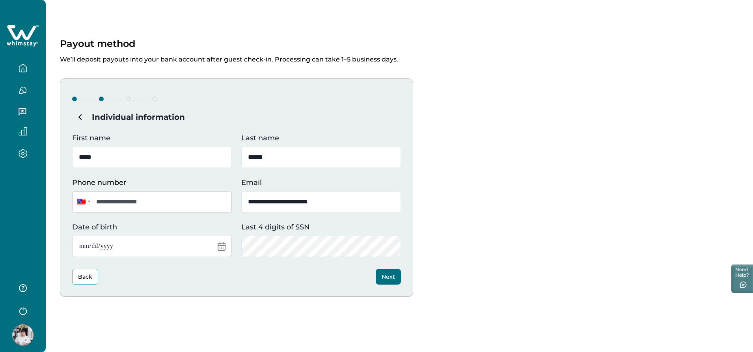
type input "**********"
click at [389, 276] on button "Next" at bounding box center [388, 277] width 25 height 16
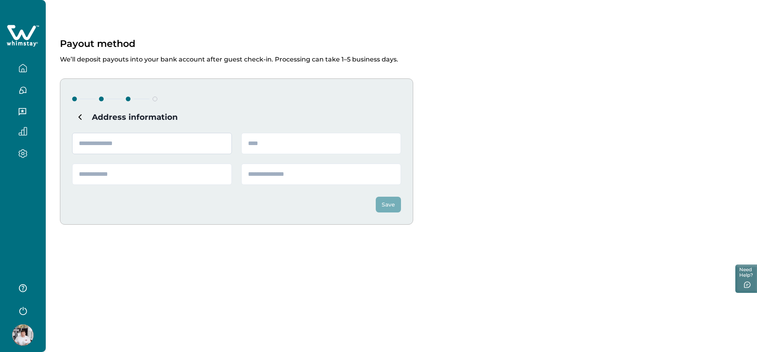
click at [115, 146] on input "text" at bounding box center [152, 143] width 160 height 21
type input "**********"
type input "********"
type input "**"
type input "*****"
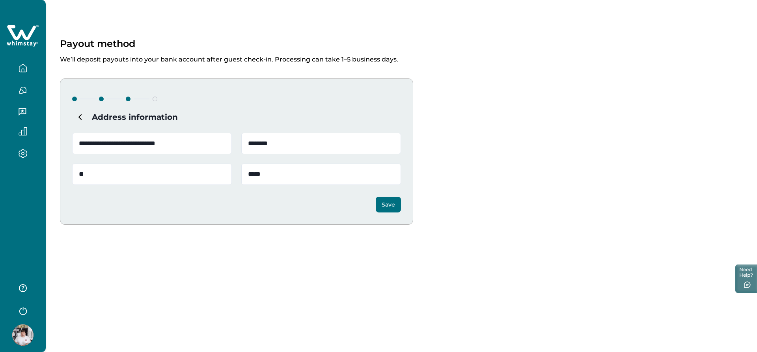
click at [384, 202] on button "Save" at bounding box center [388, 205] width 25 height 16
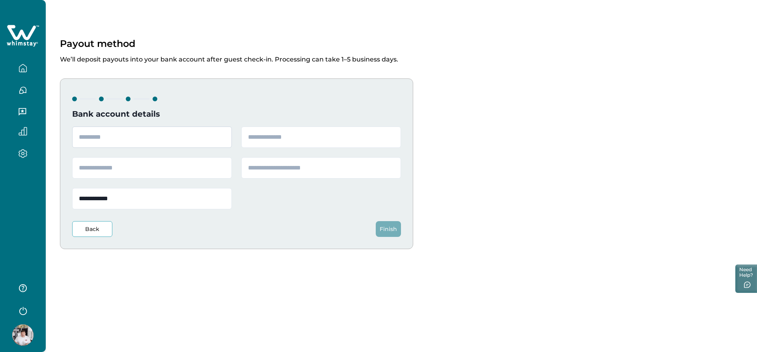
click at [192, 141] on input "text" at bounding box center [152, 137] width 160 height 21
type input "*"
type input "********"
type input "*********"
type input "********"
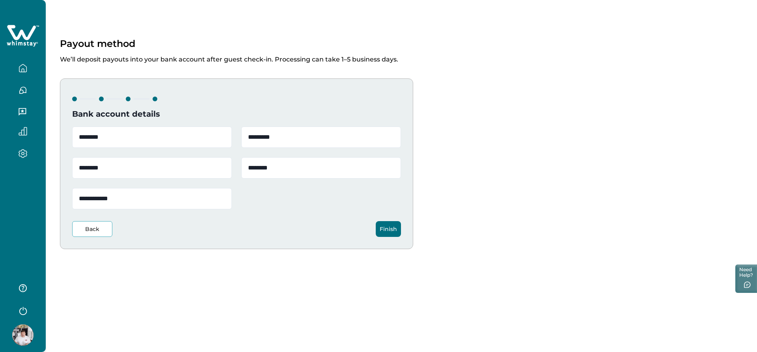
type input "********"
click at [388, 226] on button "Finish" at bounding box center [388, 229] width 25 height 16
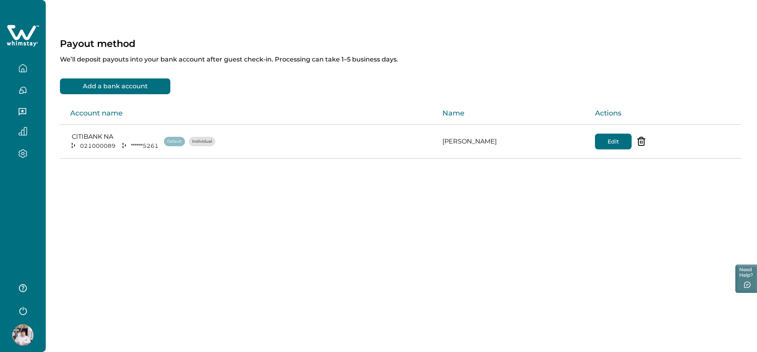
click at [23, 67] on icon "button" at bounding box center [23, 68] width 9 height 9
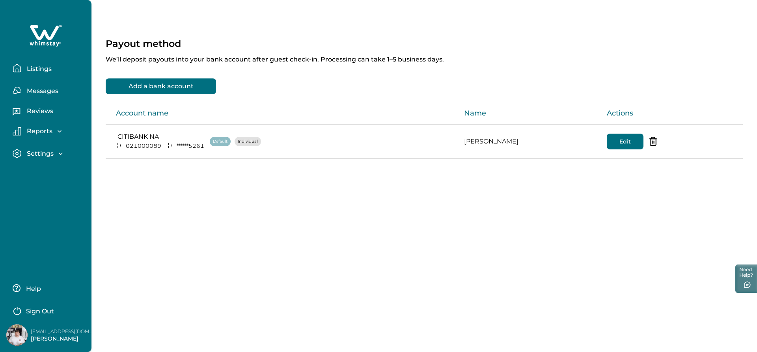
click at [41, 67] on p "Listings" at bounding box center [37, 69] width 27 height 8
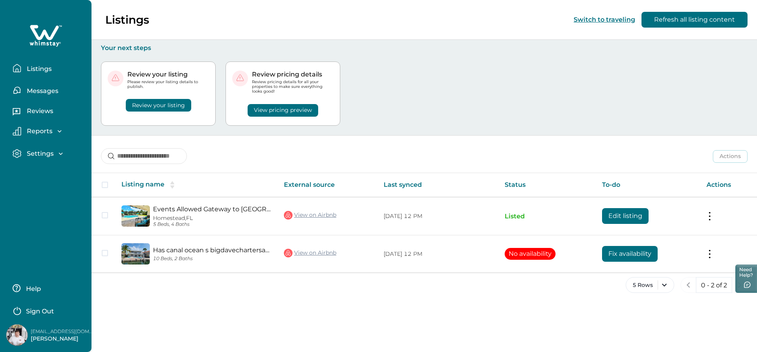
click at [296, 109] on button "View pricing preview" at bounding box center [283, 110] width 71 height 13
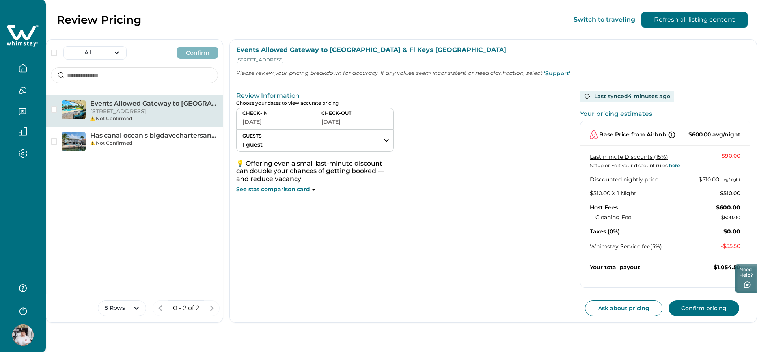
click at [698, 305] on button "Confirm pricing" at bounding box center [704, 309] width 71 height 16
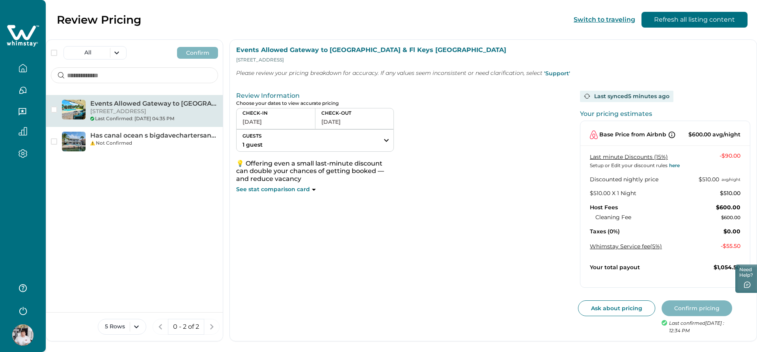
click at [25, 67] on icon "button" at bounding box center [23, 68] width 9 height 9
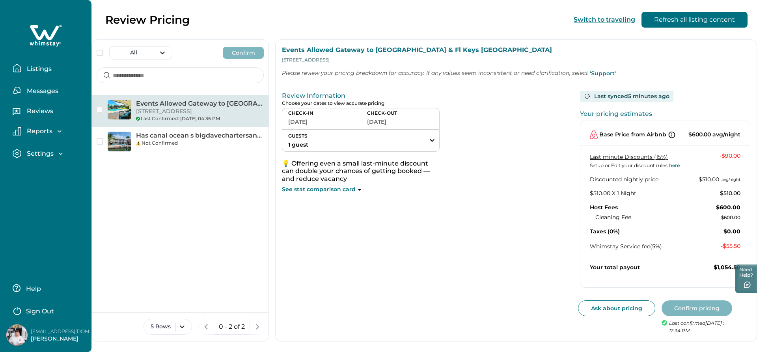
click at [32, 66] on p "Listings" at bounding box center [37, 69] width 27 height 8
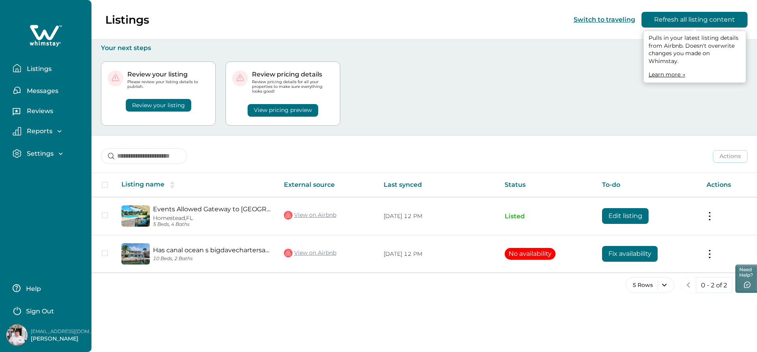
click at [686, 21] on button "Refresh all listing content" at bounding box center [695, 20] width 106 height 16
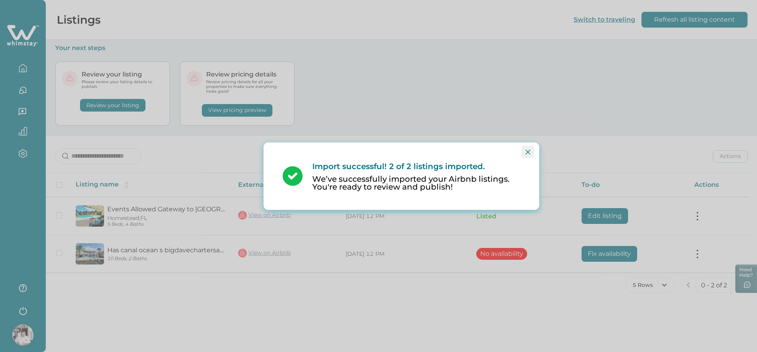
click at [528, 152] on icon "Close" at bounding box center [528, 152] width 5 height 5
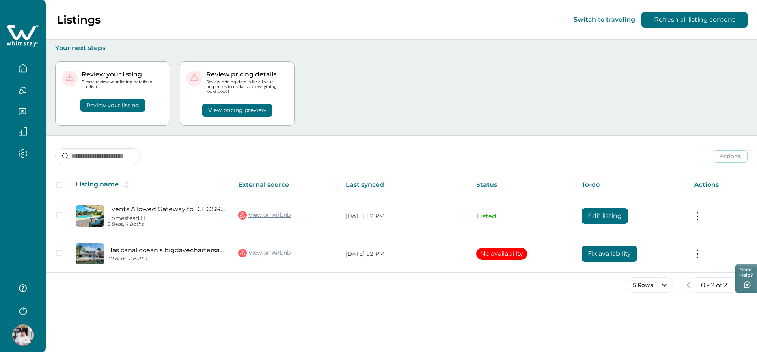
click at [112, 105] on button "Review your listing" at bounding box center [112, 105] width 65 height 13
click at [113, 103] on button "Review your listing" at bounding box center [112, 105] width 65 height 13
click at [232, 110] on button "View pricing preview" at bounding box center [237, 110] width 71 height 13
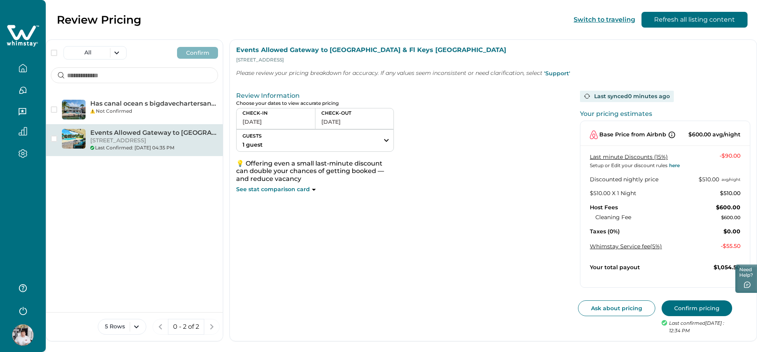
click at [696, 307] on button "Confirm pricing" at bounding box center [697, 309] width 71 height 16
click at [25, 67] on icon "button" at bounding box center [23, 68] width 9 height 9
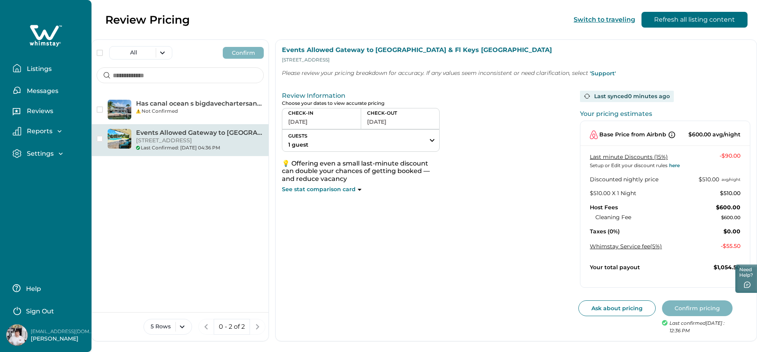
click at [45, 65] on p "Listings" at bounding box center [37, 69] width 27 height 8
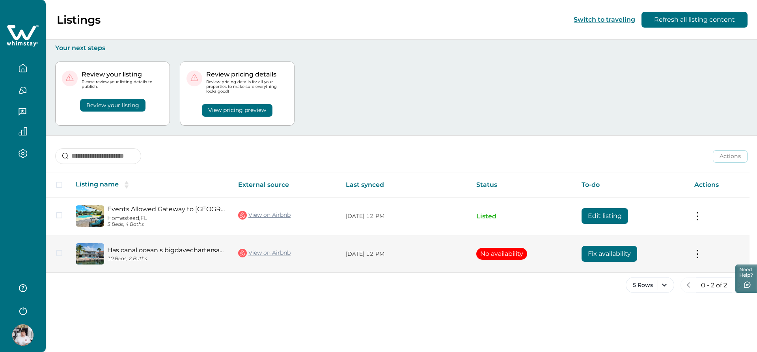
click at [103, 254] on tr "Has canal ocean s bigdavechartersandtours.comm -1m 10 Beds, 2 Baths View on Air…" at bounding box center [398, 253] width 704 height 37
click at [59, 254] on span at bounding box center [59, 253] width 6 height 6
click at [513, 254] on button "No availability" at bounding box center [502, 254] width 51 height 12
click at [605, 252] on button "Fix availability" at bounding box center [610, 254] width 56 height 16
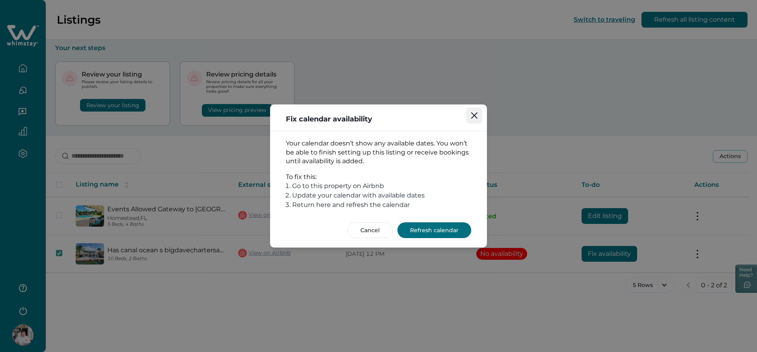
click at [474, 114] on icon "Close" at bounding box center [474, 115] width 6 height 6
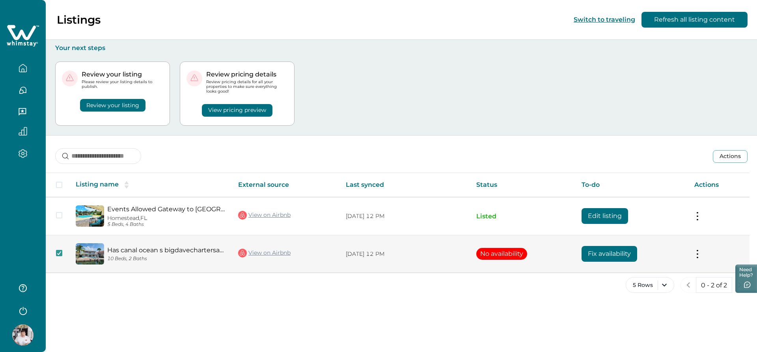
click at [496, 250] on button "No availability" at bounding box center [502, 254] width 51 height 12
click at [58, 252] on icon at bounding box center [59, 253] width 5 height 4
click at [22, 152] on icon "button" at bounding box center [23, 153] width 9 height 9
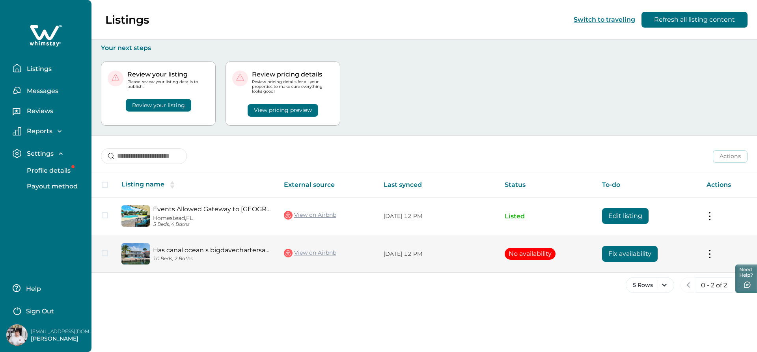
click at [66, 168] on p "Profile details" at bounding box center [47, 171] width 46 height 8
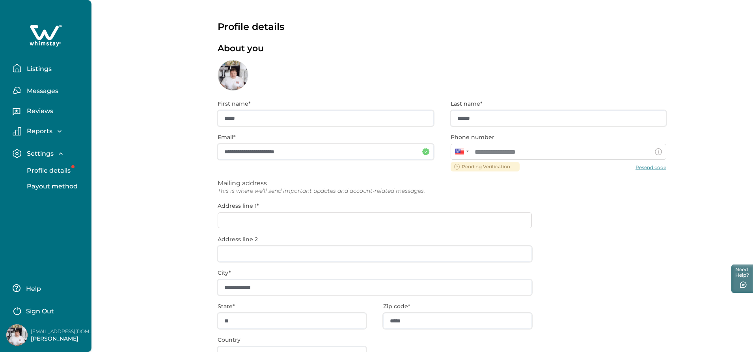
click at [652, 168] on div "**********" at bounding box center [442, 253] width 449 height 325
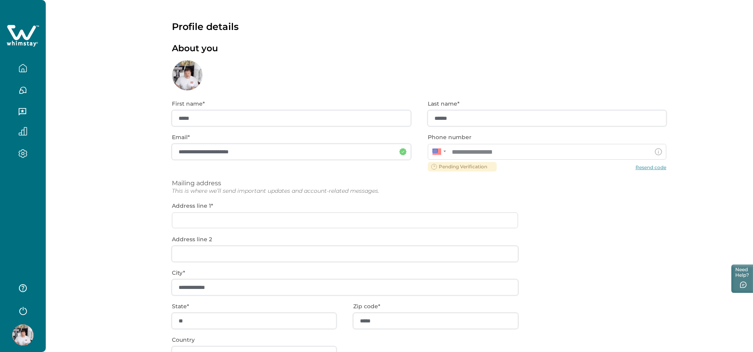
click at [645, 168] on div "**********" at bounding box center [419, 253] width 495 height 325
click at [647, 166] on div "**********" at bounding box center [419, 253] width 495 height 325
click at [654, 169] on div "**********" at bounding box center [419, 253] width 495 height 325
click at [658, 166] on div "**********" at bounding box center [419, 253] width 495 height 325
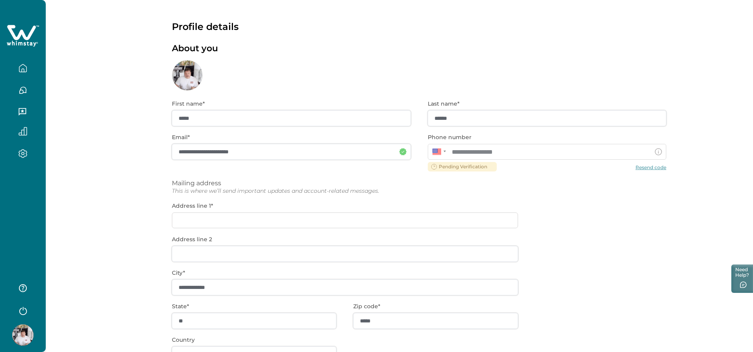
click at [655, 166] on div "**********" at bounding box center [419, 253] width 495 height 325
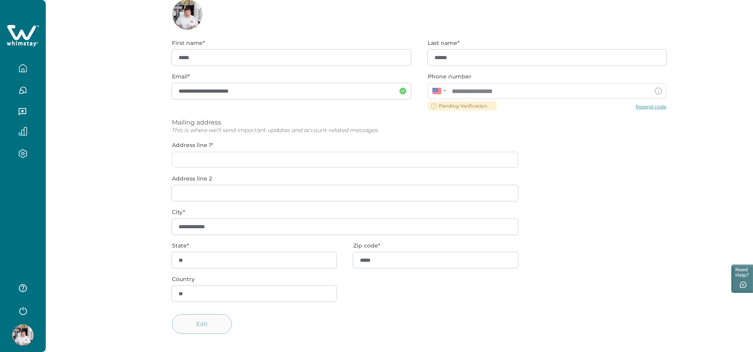
scroll to position [64, 0]
click at [193, 158] on div "**********" at bounding box center [419, 189] width 495 height 325
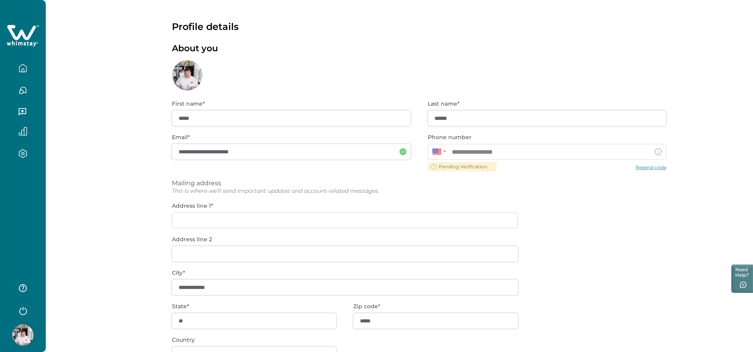
click at [646, 164] on div "**********" at bounding box center [419, 253] width 495 height 325
click at [441, 169] on div "**********" at bounding box center [419, 253] width 495 height 325
click at [192, 219] on div "**********" at bounding box center [419, 253] width 495 height 325
drag, startPoint x: 197, startPoint y: 218, endPoint x: 218, endPoint y: 215, distance: 21.4
click at [197, 218] on div "**********" at bounding box center [419, 253] width 495 height 325
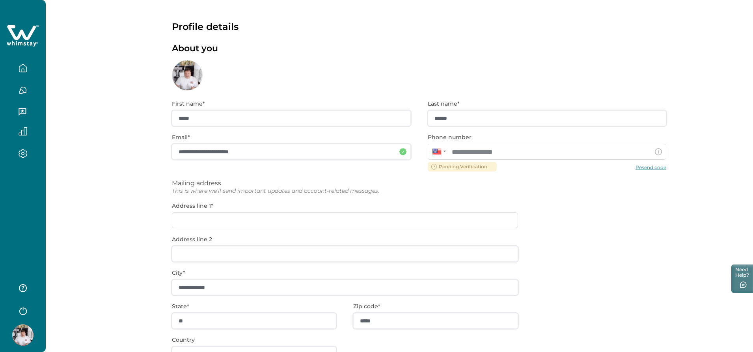
click at [22, 67] on icon "button" at bounding box center [23, 68] width 9 height 9
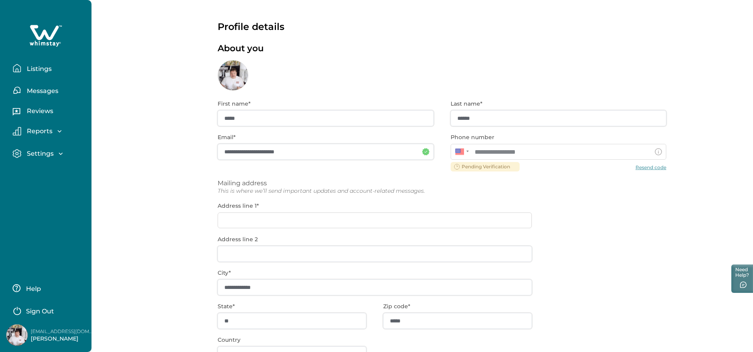
click at [36, 67] on p "Listings" at bounding box center [37, 69] width 27 height 8
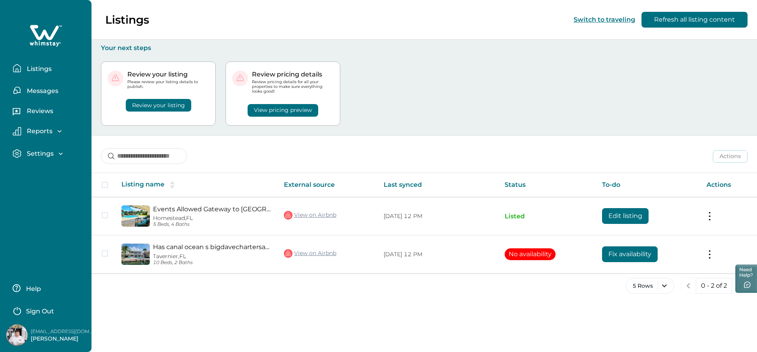
click at [43, 70] on p "Listings" at bounding box center [37, 69] width 27 height 8
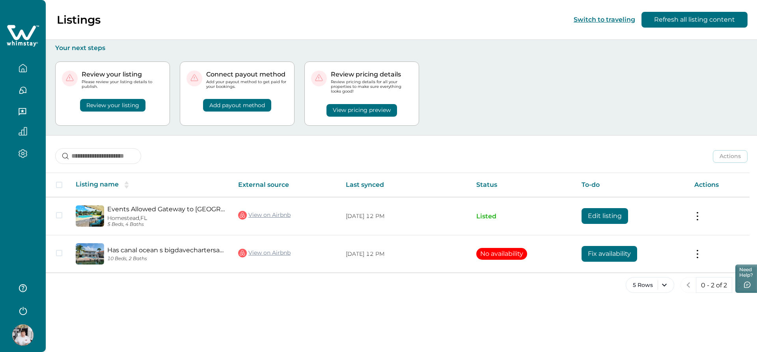
click at [112, 104] on button "Review your listing" at bounding box center [112, 105] width 65 height 13
click at [98, 103] on button "Review your listing" at bounding box center [112, 105] width 65 height 13
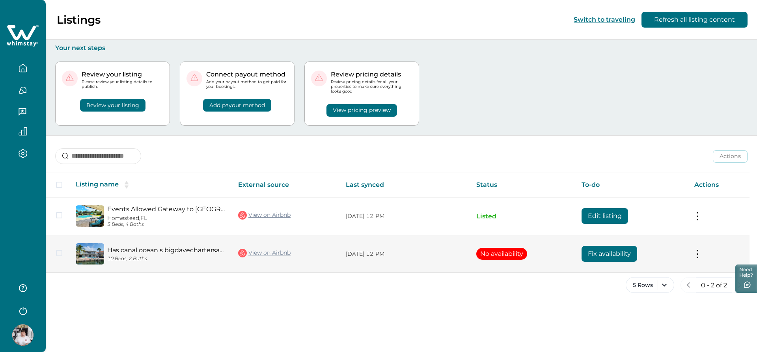
click at [58, 252] on span at bounding box center [59, 253] width 6 height 6
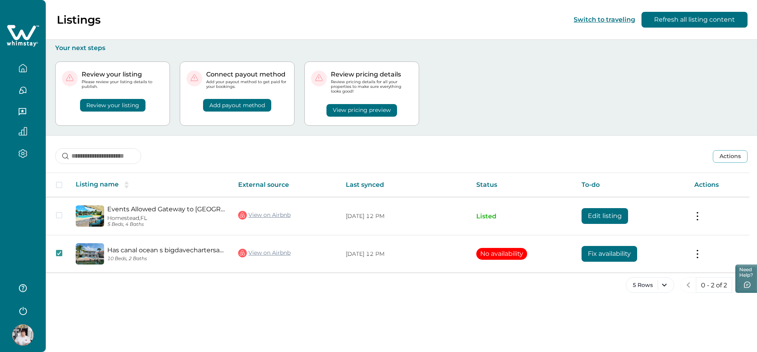
click at [114, 106] on button "Review your listing" at bounding box center [112, 105] width 65 height 13
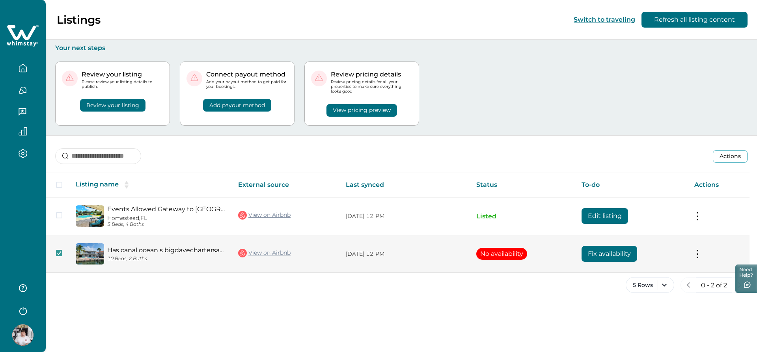
click at [621, 252] on button "Fix availability" at bounding box center [610, 254] width 56 height 16
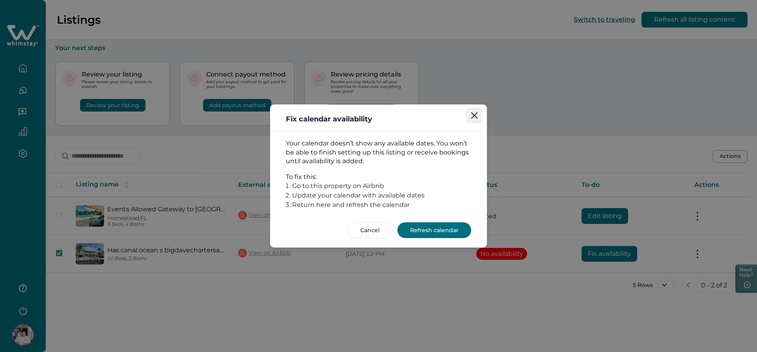
click at [476, 116] on icon "Close" at bounding box center [474, 115] width 6 height 6
